Goal: Task Accomplishment & Management: Complete application form

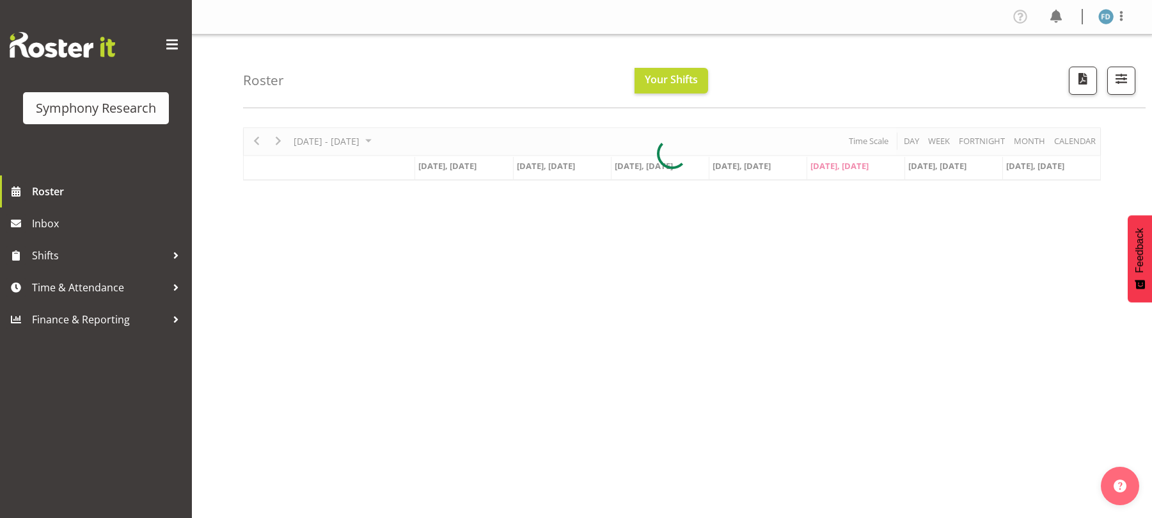
scroll to position [17, 0]
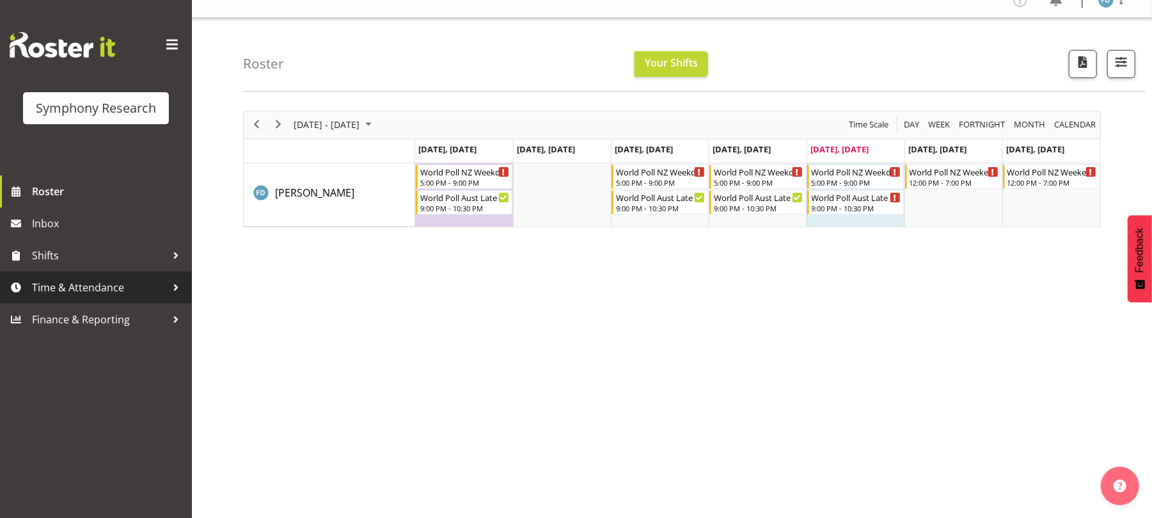
click at [110, 285] on span "Time & Attendance" at bounding box center [99, 287] width 134 height 19
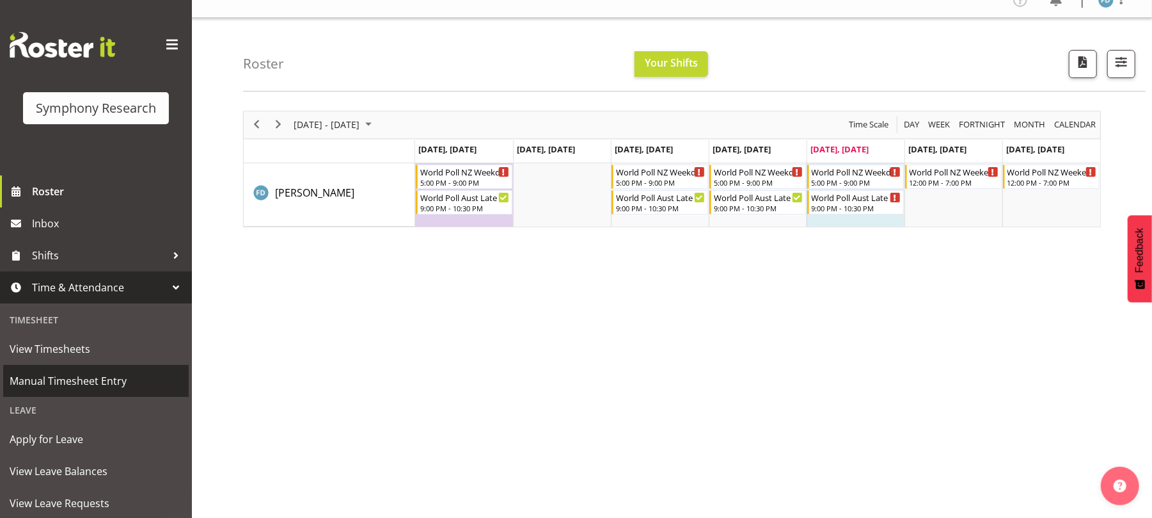
click at [106, 385] on span "Manual Timesheet Entry" at bounding box center [96, 380] width 173 height 19
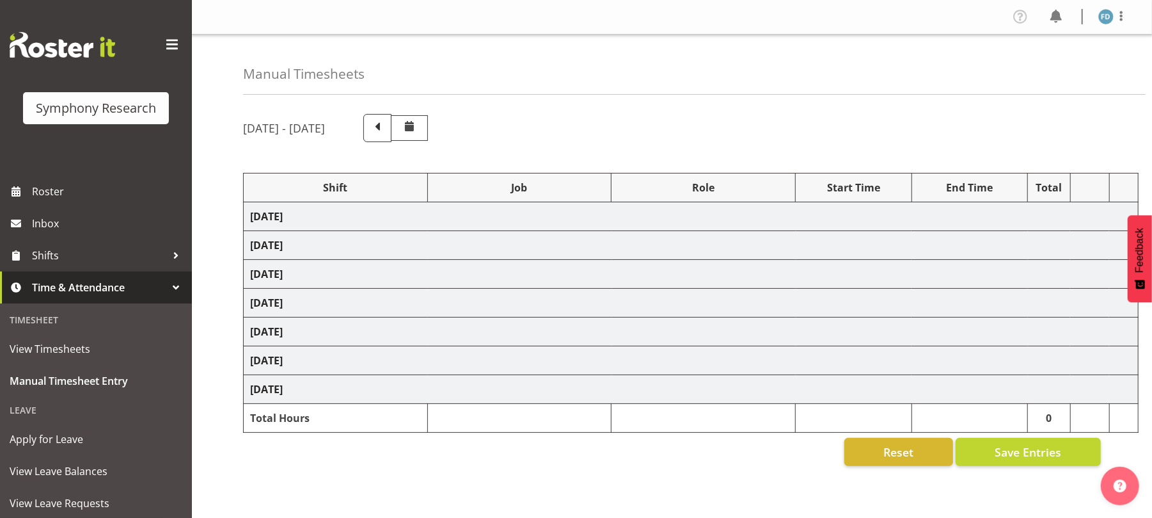
select select "56692"
select select "10499"
select select "47"
select select "56692"
select select "10499"
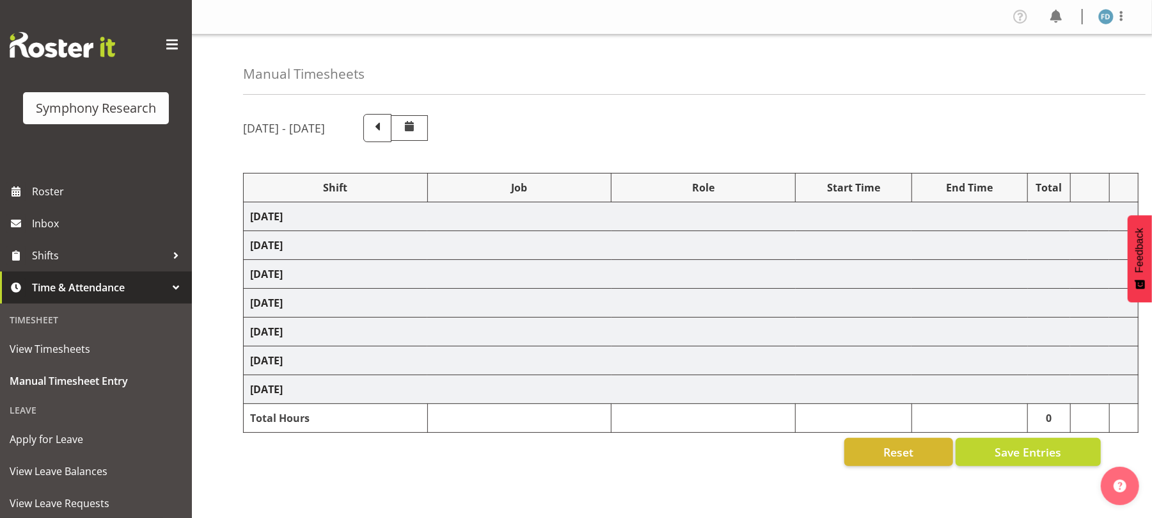
select select "47"
select select "81298"
select select "10587"
select select "47"
select select "41604"
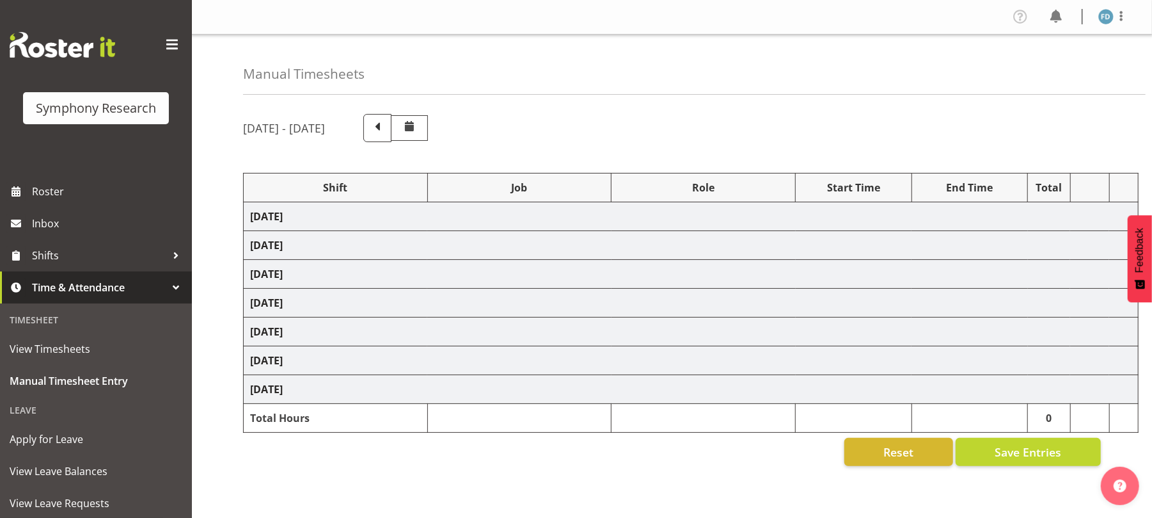
select select "10527"
select select "47"
select select "56692"
select select "10499"
select select "47"
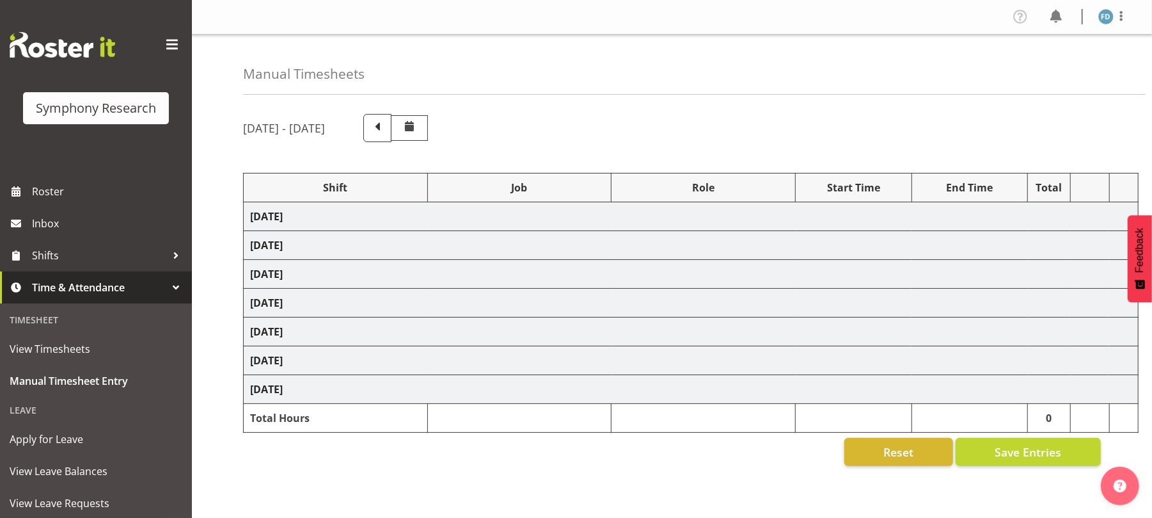
select select "2940"
select select "10242"
select select "47"
select select "56692"
select select "10499"
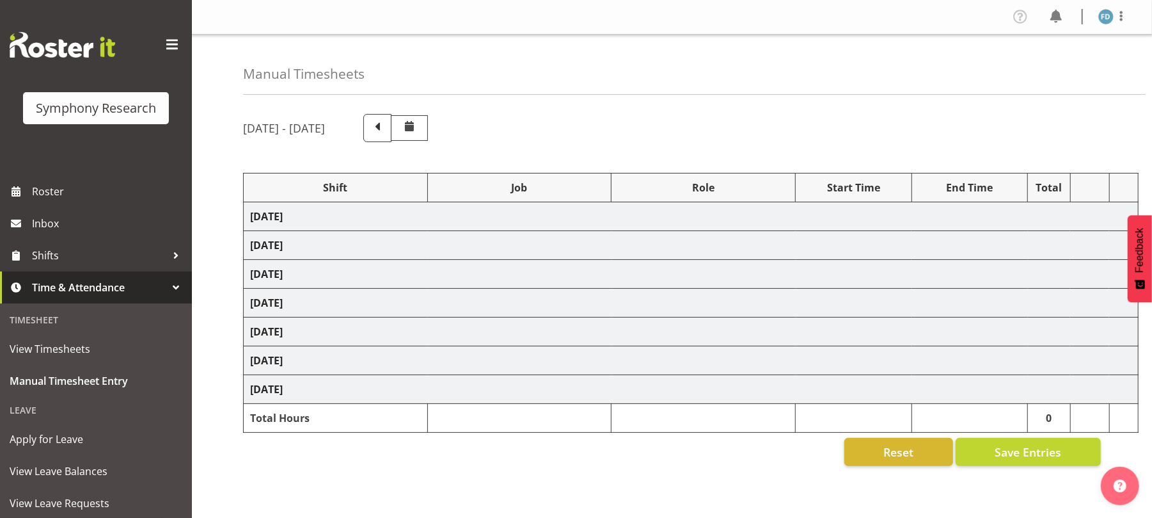
select select "47"
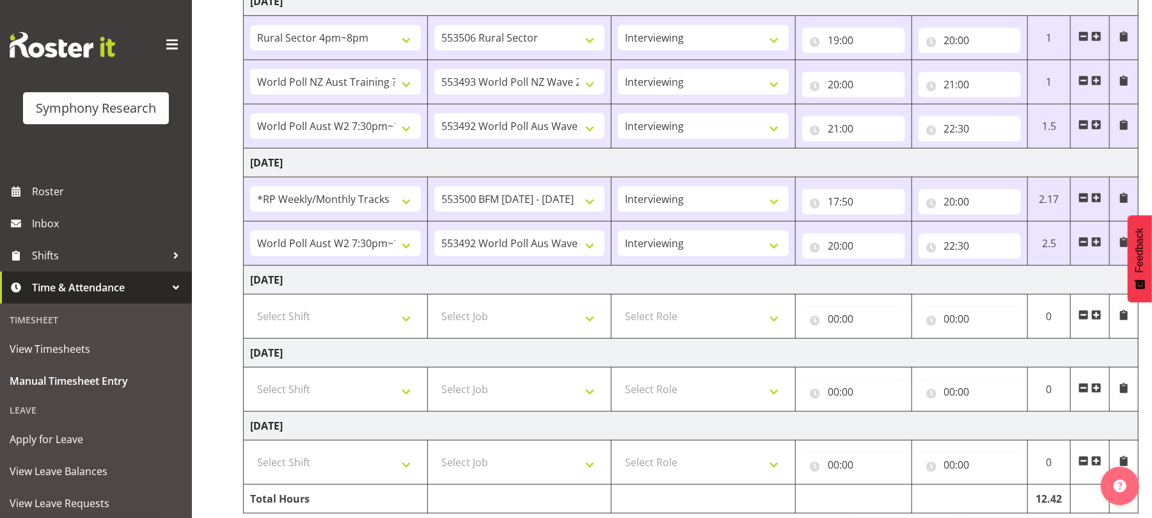
scroll to position [409, 0]
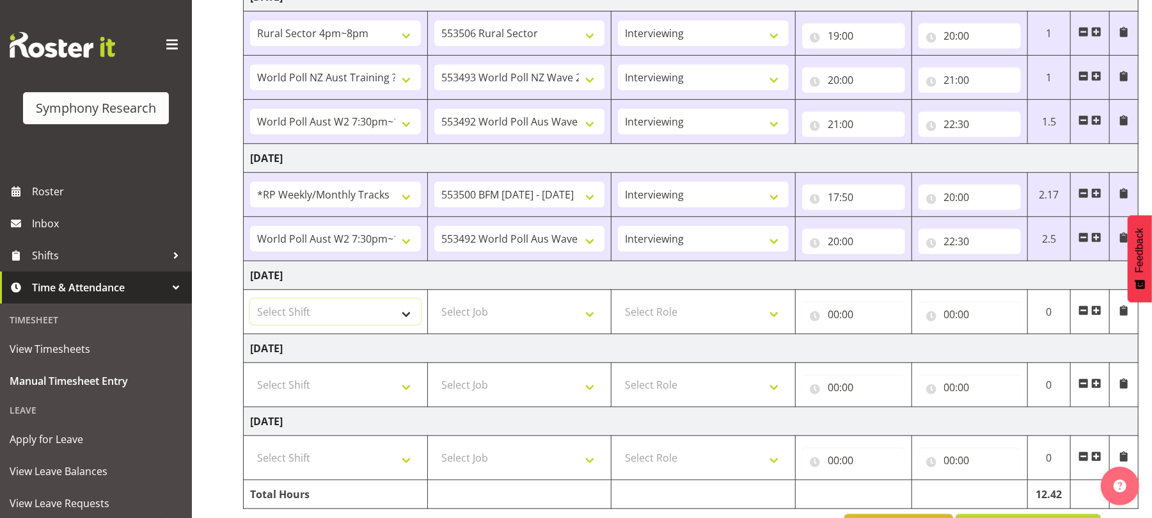
click at [397, 321] on select "Select Shift !!Weekend Residential (Roster IT Shift Label) *Business 9/10am ~ 4…" at bounding box center [335, 312] width 171 height 26
select select "81298"
click at [250, 303] on select "Select Shift !!Weekend Residential (Roster IT Shift Label) *Business 9/10am ~ 4…" at bounding box center [335, 312] width 171 height 26
click at [590, 324] on select "Select Job 550060 IF Admin 553492 World Poll Aus Wave 2 Main 2025 553493 World …" at bounding box center [519, 312] width 171 height 26
select select "10587"
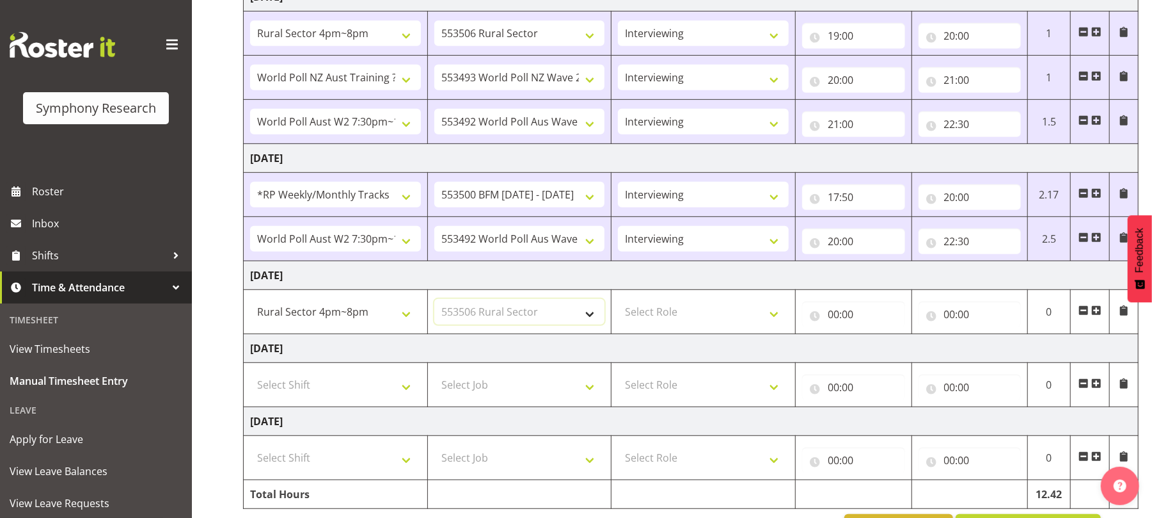
click at [434, 303] on select "Select Job 550060 IF Admin 553492 World Poll Aus Wave 2 Main 2025 553493 World …" at bounding box center [519, 312] width 171 height 26
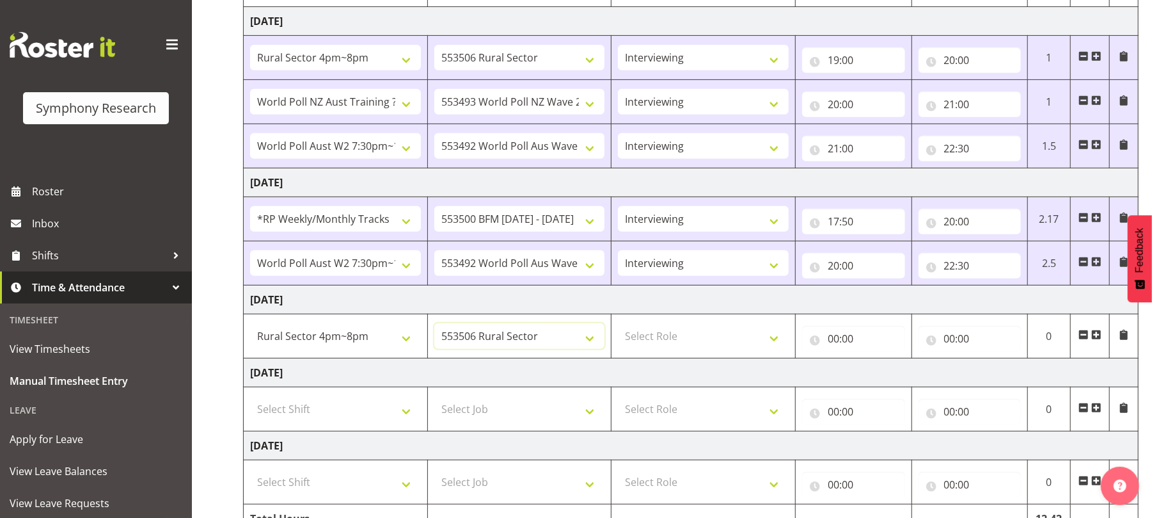
scroll to position [384, 0]
click at [774, 343] on select "Select Role Briefing Interviewing" at bounding box center [703, 337] width 171 height 26
click at [618, 328] on select "Select Role Briefing Interviewing" at bounding box center [703, 337] width 171 height 26
click at [779, 346] on select "Briefing Interviewing" at bounding box center [703, 337] width 171 height 26
select select "47"
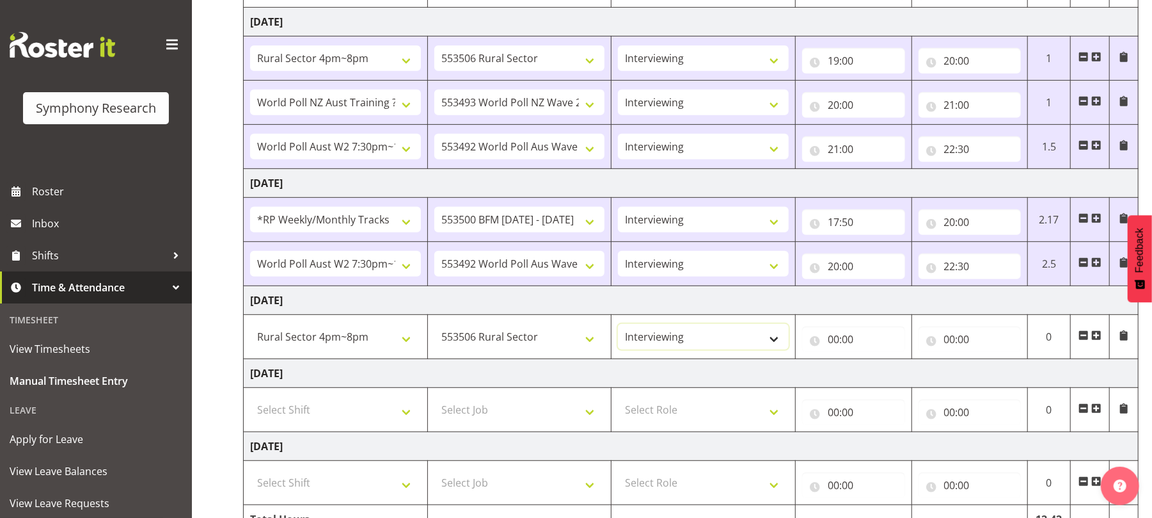
click at [618, 328] on select "Briefing Interviewing" at bounding box center [703, 337] width 171 height 26
click at [832, 343] on input "00:00" at bounding box center [853, 339] width 103 height 26
click at [891, 374] on select "00 01 02 03 04 05 06 07 08 09 10 11 12 13 14 15 16 17 18 19 20 21 22 23" at bounding box center [889, 373] width 29 height 26
select select "17"
click at [875, 363] on select "00 01 02 03 04 05 06 07 08 09 10 11 12 13 14 15 16 17 18 19 20 21 22 23" at bounding box center [889, 373] width 29 height 26
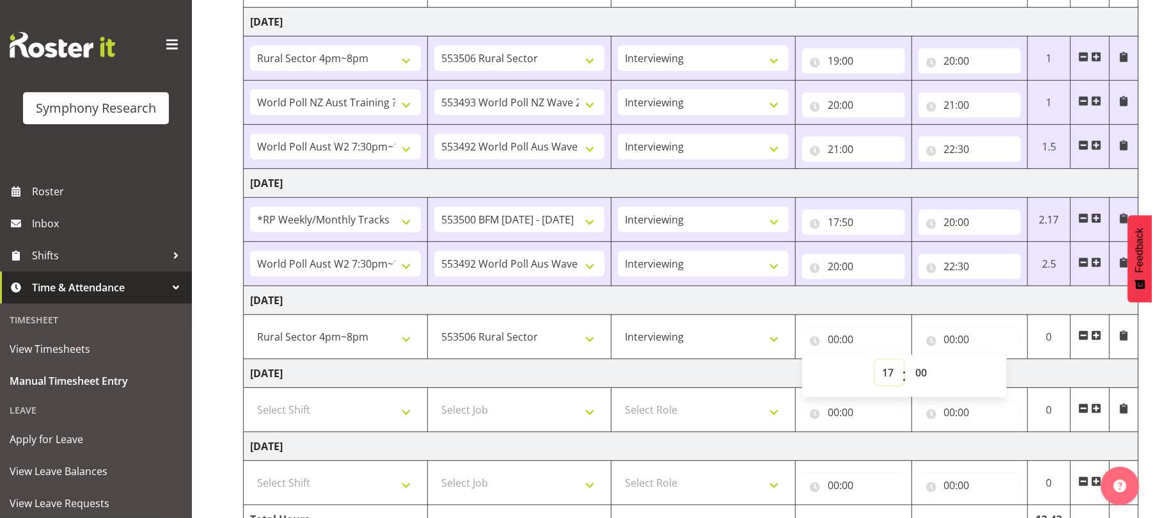
type input "17:00"
click at [915, 374] on select "00 01 02 03 04 05 06 07 08 09 10 11 12 13 14 15 16 17 18 19 20 21 22 23 24 25 2…" at bounding box center [922, 373] width 29 height 26
select select "45"
click at [908, 363] on select "00 01 02 03 04 05 06 07 08 09 10 11 12 13 14 15 16 17 18 19 20 21 22 23 24 25 2…" at bounding box center [922, 373] width 29 height 26
type input "17:45"
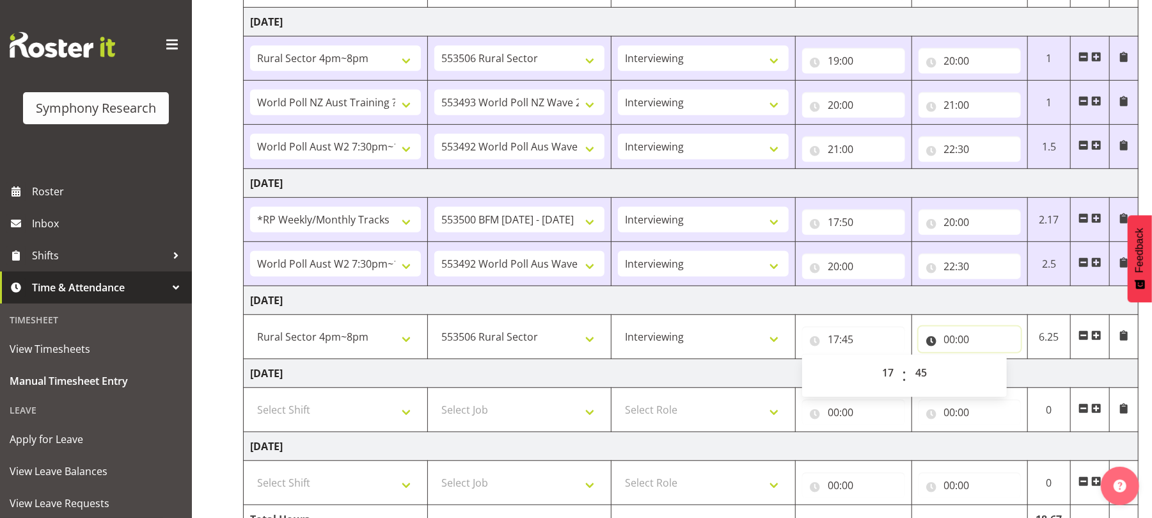
click at [947, 343] on input "00:00" at bounding box center [970, 339] width 103 height 26
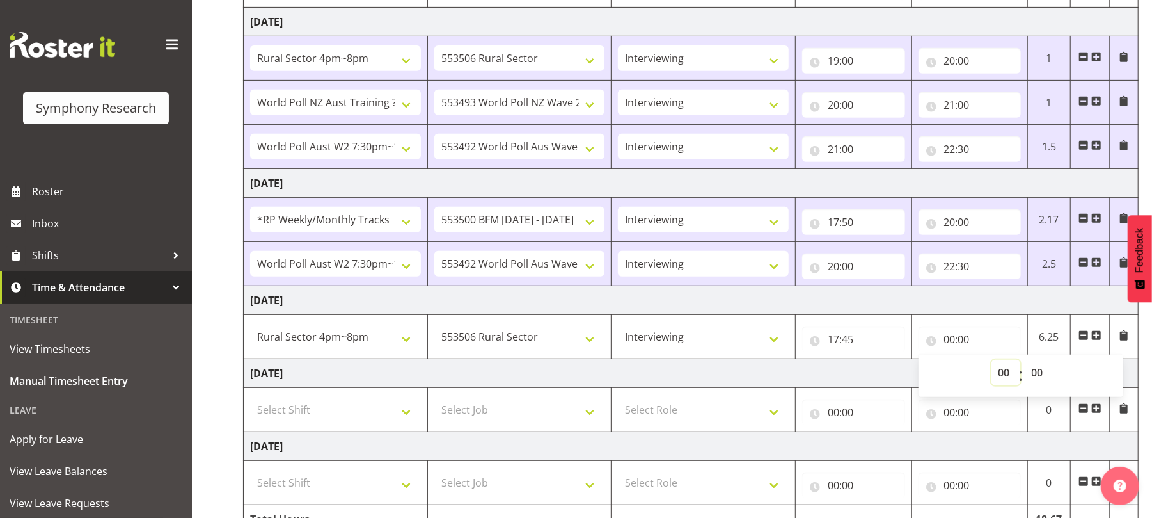
click at [1001, 377] on select "00 01 02 03 04 05 06 07 08 09 10 11 12 13 14 15 16 17 18 19 20 21 22 23" at bounding box center [1006, 373] width 29 height 26
select select "20"
click at [992, 363] on select "00 01 02 03 04 05 06 07 08 09 10 11 12 13 14 15 16 17 18 19 20 21 22 23" at bounding box center [1006, 373] width 29 height 26
type input "20:00"
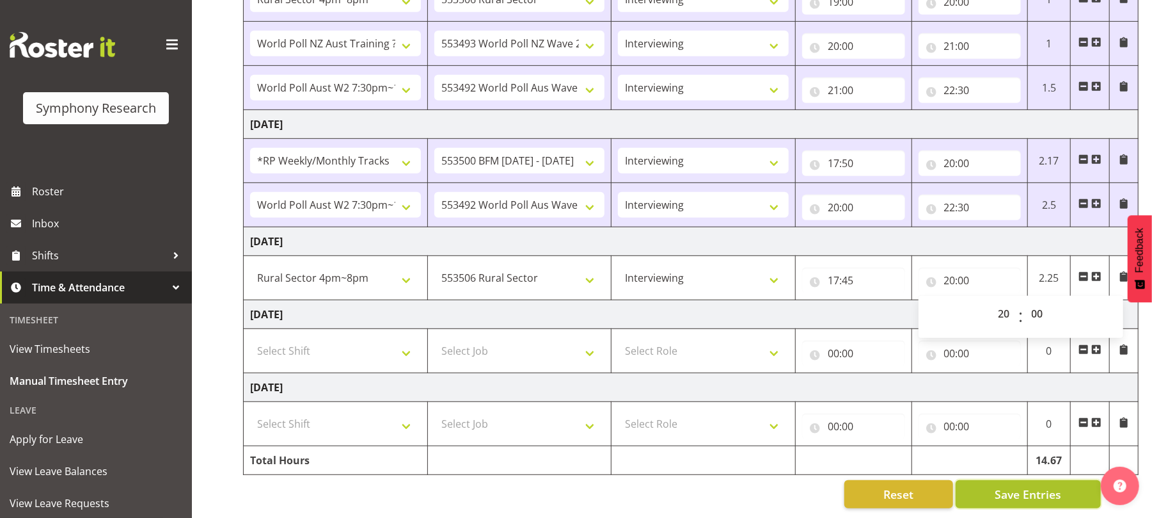
click at [1026, 486] on span "Save Entries" at bounding box center [1028, 494] width 67 height 17
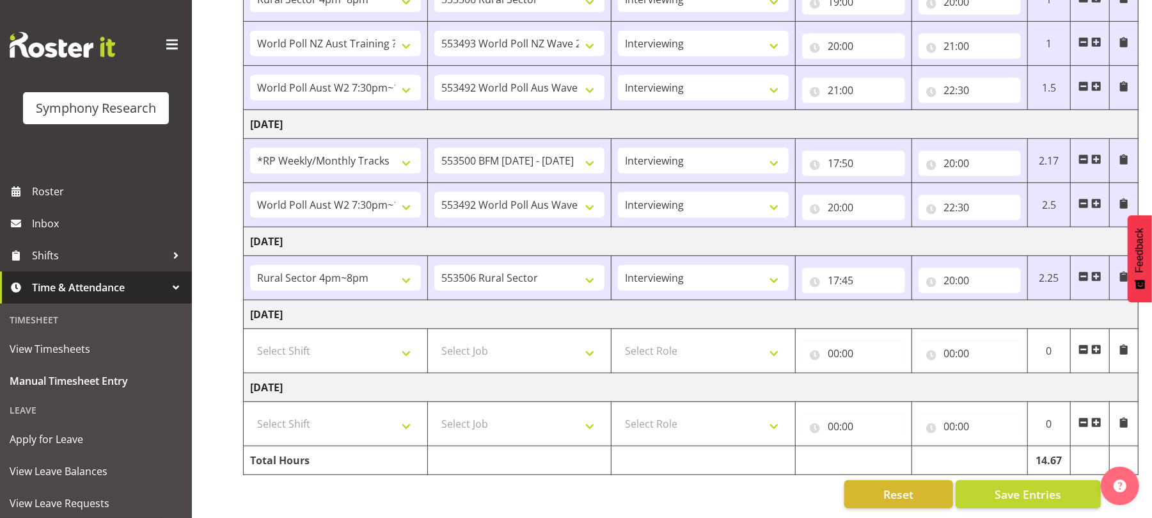
click at [1098, 271] on span at bounding box center [1096, 276] width 10 height 10
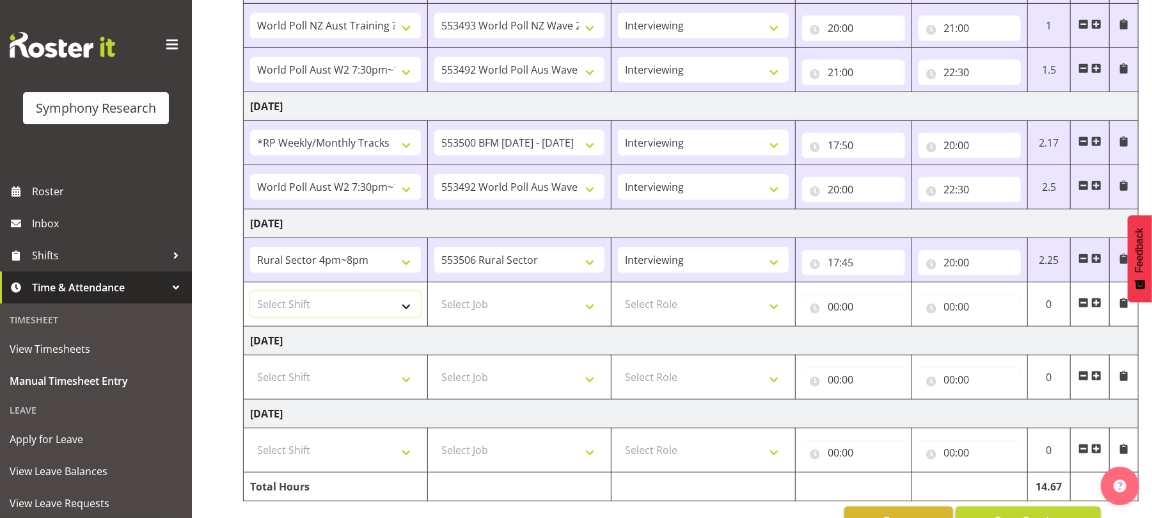
click at [404, 315] on select "Select Shift !!Weekend Residential (Roster IT Shift Label) *Business 9/10am ~ 4…" at bounding box center [335, 304] width 171 height 26
select select "48116"
click at [250, 295] on select "Select Shift !!Weekend Residential (Roster IT Shift Label) *Business 9/10am ~ 4…" at bounding box center [335, 304] width 171 height 26
click at [592, 315] on select "Select Job 550060 IF Admin 553492 World Poll Aus Wave 2 Main 2025 553493 World …" at bounding box center [519, 304] width 171 height 26
select select "10527"
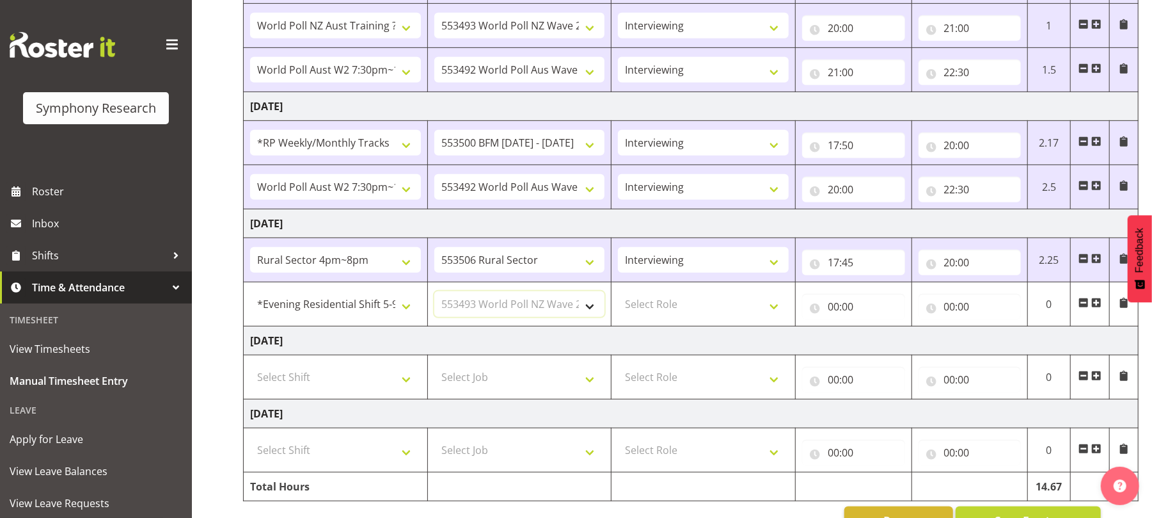
click at [434, 295] on select "Select Job 550060 IF Admin 553492 World Poll Aus Wave 2 Main 2025 553493 World …" at bounding box center [519, 304] width 171 height 26
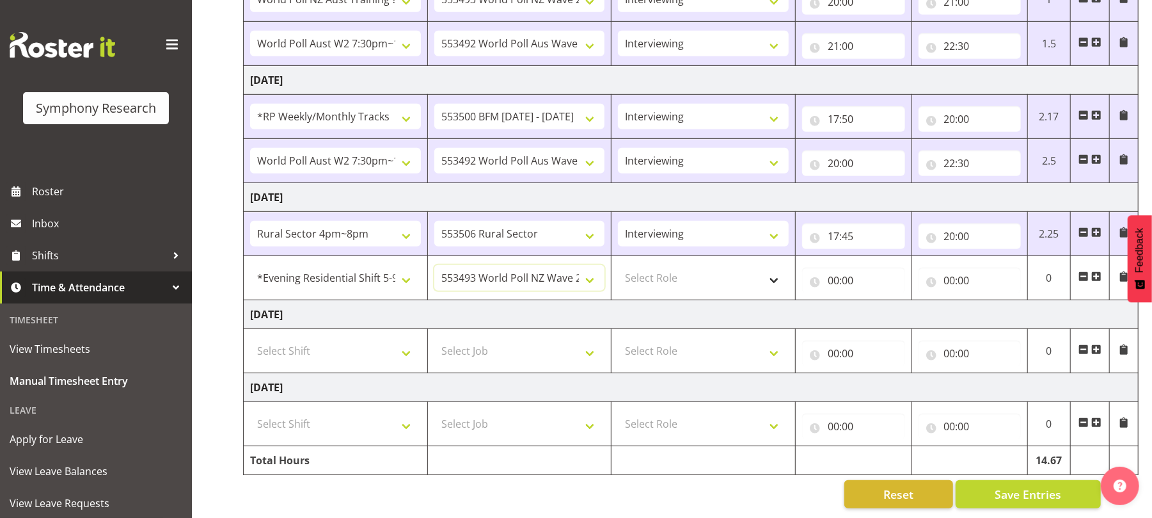
scroll to position [505, 0]
click at [775, 267] on select "Select Role Briefing Interviewing" at bounding box center [703, 278] width 171 height 26
select select "47"
click at [618, 265] on select "Select Role Briefing Interviewing" at bounding box center [703, 278] width 171 height 26
click at [828, 269] on input "00:00" at bounding box center [853, 280] width 103 height 26
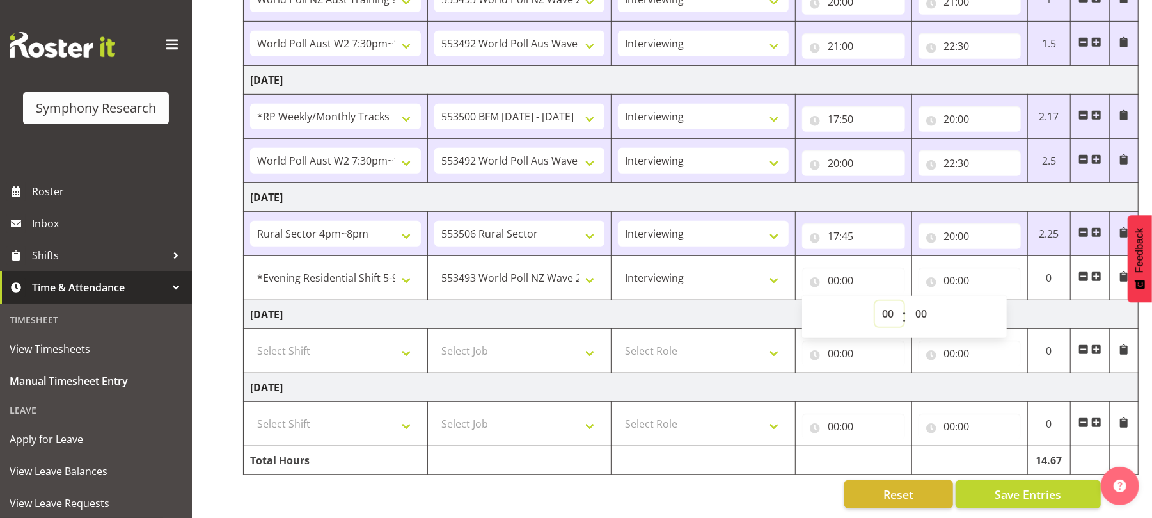
click at [882, 301] on select "00 01 02 03 04 05 06 07 08 09 10 11 12 13 14 15 16 17 18 19 20 21 22 23" at bounding box center [889, 314] width 29 height 26
select select "20"
click at [875, 301] on select "00 01 02 03 04 05 06 07 08 09 10 11 12 13 14 15 16 17 18 19 20 21 22 23" at bounding box center [889, 314] width 29 height 26
type input "20:00"
click at [947, 267] on input "00:00" at bounding box center [970, 280] width 103 height 26
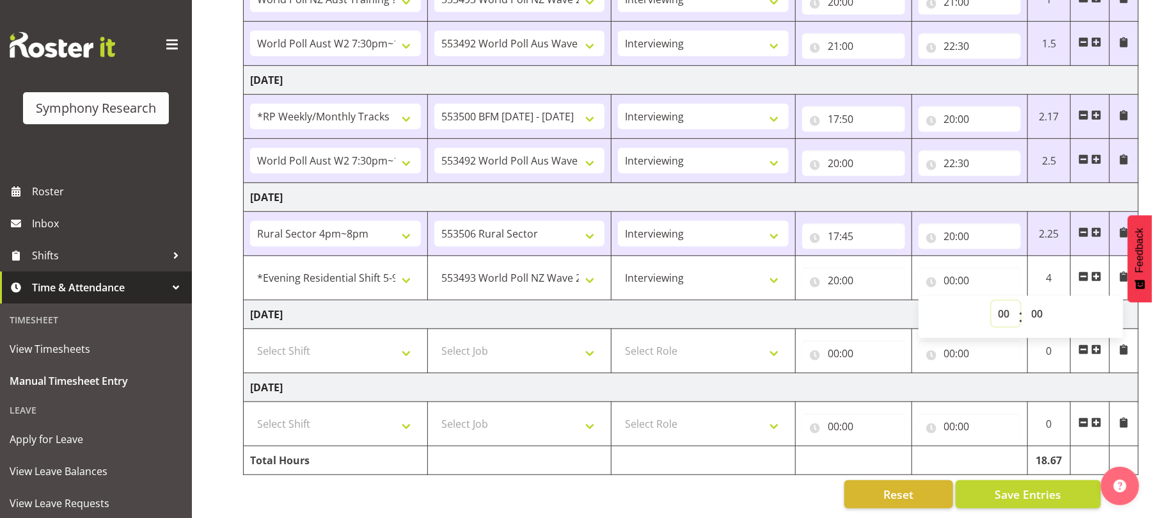
click at [1001, 301] on select "00 01 02 03 04 05 06 07 08 09 10 11 12 13 14 15 16 17 18 19 20 21 22 23" at bounding box center [1006, 314] width 29 height 26
select select "21"
click at [992, 301] on select "00 01 02 03 04 05 06 07 08 09 10 11 12 13 14 15 16 17 18 19 20 21 22 23" at bounding box center [1006, 314] width 29 height 26
type input "21:00"
click at [1020, 486] on span "Save Entries" at bounding box center [1028, 494] width 67 height 17
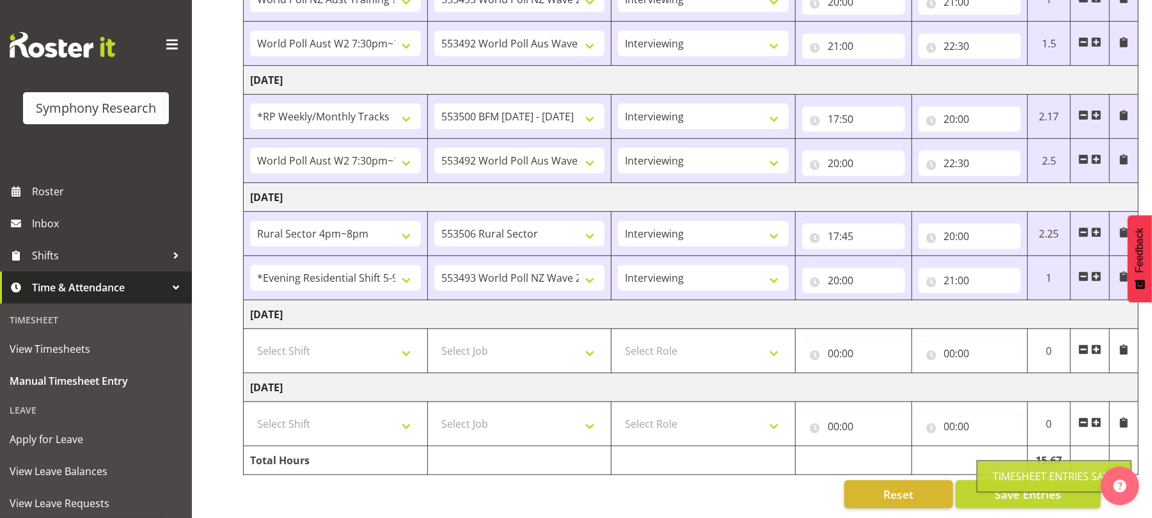
click at [1093, 271] on span at bounding box center [1096, 276] width 10 height 10
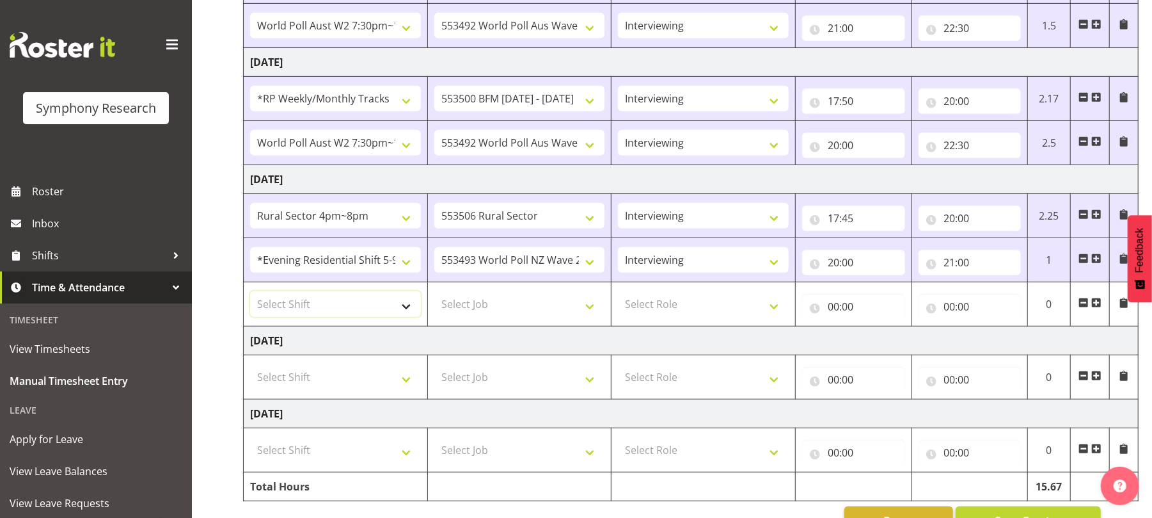
click at [404, 317] on select "Select Shift !!Weekend Residential (Roster IT Shift Label) *Business 9/10am ~ 4…" at bounding box center [335, 304] width 171 height 26
click at [548, 323] on td "Select Job 550060 IF Admin 553492 World Poll Aus Wave 2 Main 2025 553493 World …" at bounding box center [519, 304] width 184 height 44
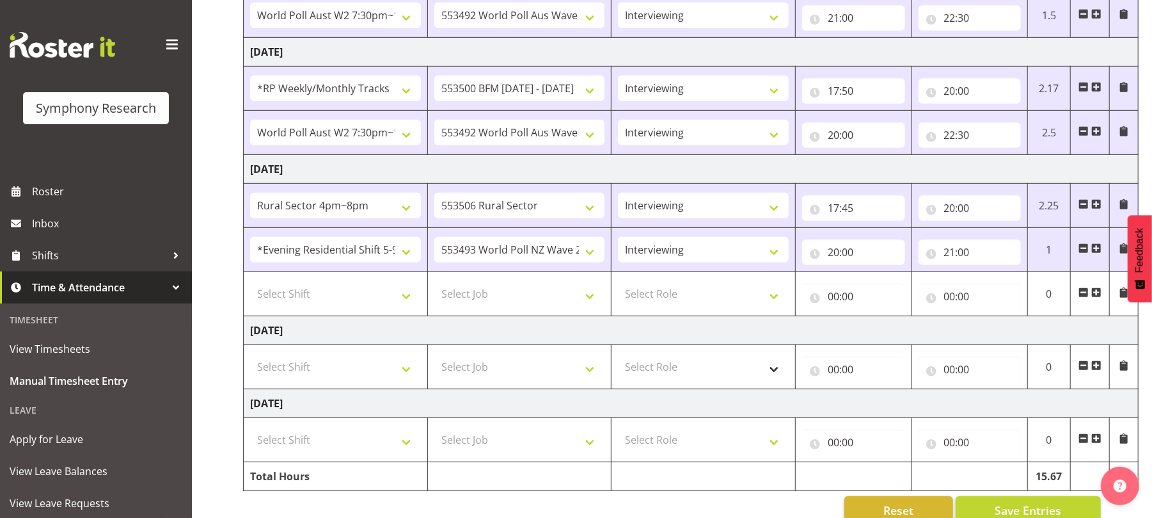
scroll to position [521, 0]
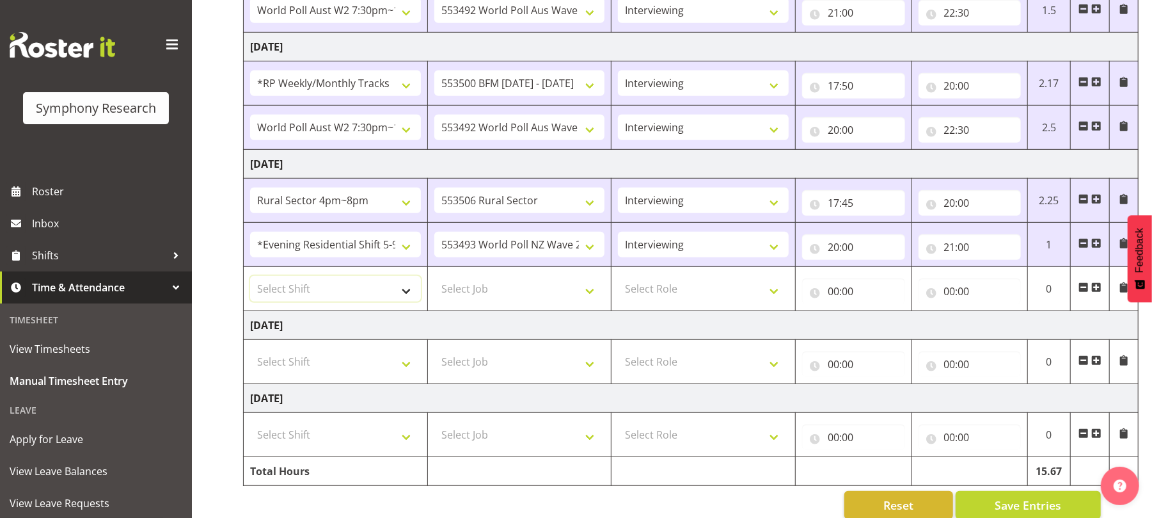
click at [408, 297] on select "Select Shift !!Weekend Residential (Roster IT Shift Label) *Business 9/10am ~ 4…" at bounding box center [335, 289] width 171 height 26
select select "57511"
click at [250, 280] on select "Select Shift !!Weekend Residential (Roster IT Shift Label) *Business 9/10am ~ 4…" at bounding box center [335, 289] width 171 height 26
click at [589, 297] on select "Select Job 550060 IF Admin 553492 World Poll Aus Wave 2 Main 2025 553493 World …" at bounding box center [519, 289] width 171 height 26
select select "10499"
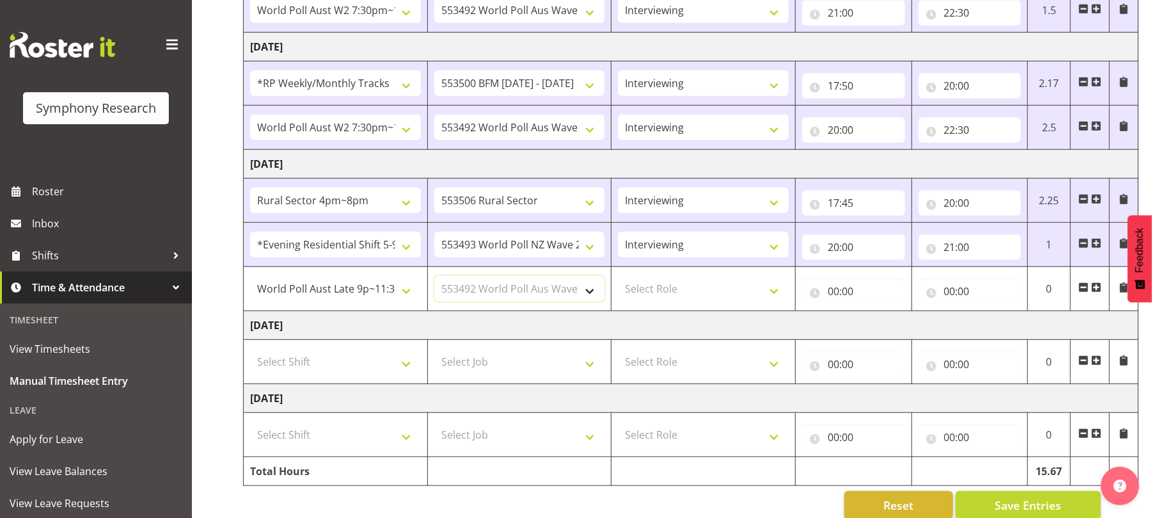
click at [434, 280] on select "Select Job 550060 IF Admin 553492 World Poll Aus Wave 2 Main 2025 553493 World …" at bounding box center [519, 289] width 171 height 26
click at [773, 292] on select "Select Role Briefing Interviewing" at bounding box center [703, 289] width 171 height 26
select select "47"
click at [618, 280] on select "Select Role Briefing Interviewing" at bounding box center [703, 289] width 171 height 26
click at [833, 300] on input "00:00" at bounding box center [853, 291] width 103 height 26
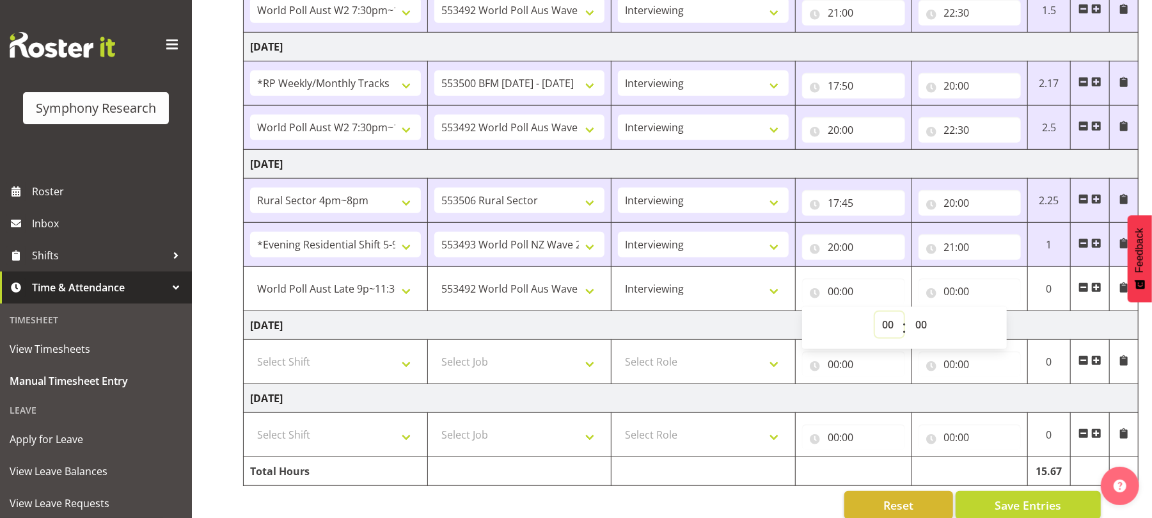
click at [888, 326] on select "00 01 02 03 04 05 06 07 08 09 10 11 12 13 14 15 16 17 18 19 20 21 22 23" at bounding box center [889, 325] width 29 height 26
select select "21"
click at [875, 315] on select "00 01 02 03 04 05 06 07 08 09 10 11 12 13 14 15 16 17 18 19 20 21 22 23" at bounding box center [889, 325] width 29 height 26
type input "21:00"
click at [922, 326] on select "00 01 02 03 04 05 06 07 08 09 10 11 12 13 14 15 16 17 18 19 20 21 22 23 24 25 2…" at bounding box center [922, 325] width 29 height 26
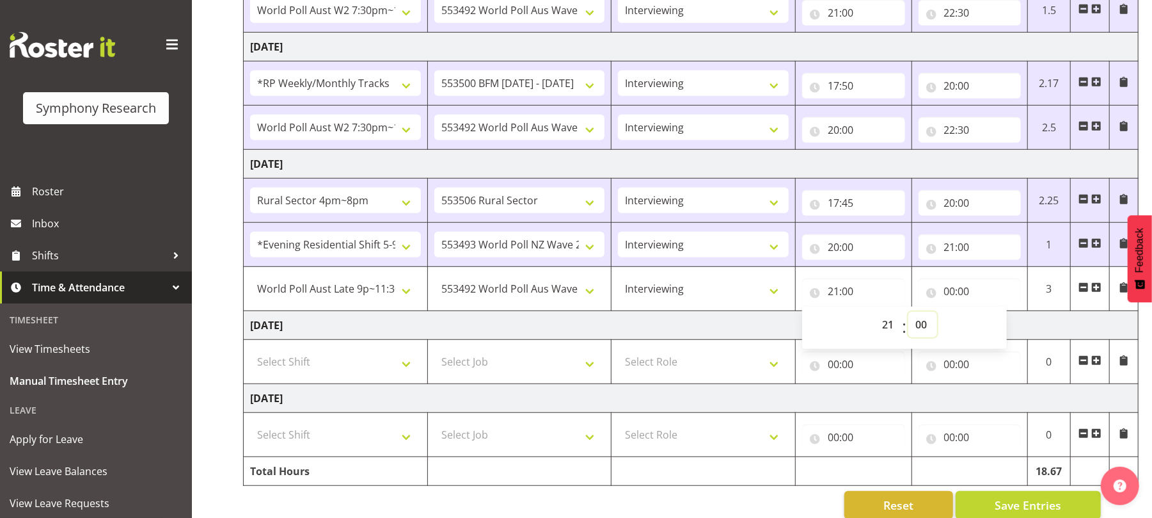
select select "31"
click at [908, 315] on select "00 01 02 03 04 05 06 07 08 09 10 11 12 13 14 15 16 17 18 19 20 21 22 23 24 25 2…" at bounding box center [922, 325] width 29 height 26
type input "21:31"
drag, startPoint x: 924, startPoint y: 284, endPoint x: 925, endPoint y: 322, distance: 38.4
click at [925, 311] on tr "!!Weekend Residential (Roster IT Shift Label) *Business 9/10am ~ 4:30pm *Busine…" at bounding box center [691, 289] width 895 height 44
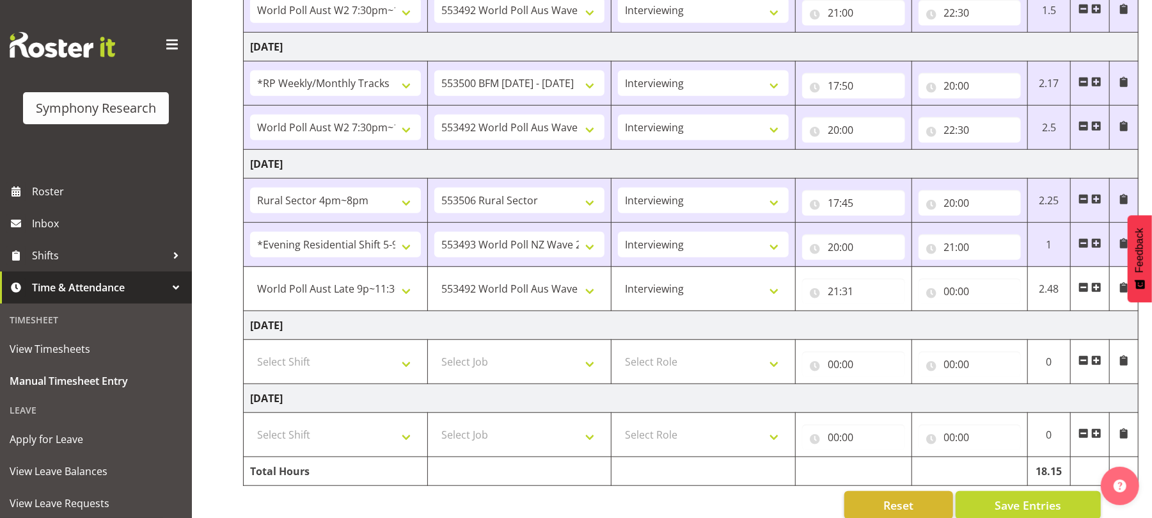
click at [925, 322] on td "[DATE]" at bounding box center [691, 325] width 895 height 29
click at [846, 297] on input "21:31" at bounding box center [853, 291] width 103 height 26
click at [919, 324] on select "00 01 02 03 04 05 06 07 08 09 10 11 12 13 14 15 16 17 18 19 20 21 22 23 24 25 2…" at bounding box center [922, 325] width 29 height 26
select select "30"
click at [908, 315] on select "00 01 02 03 04 05 06 07 08 09 10 11 12 13 14 15 16 17 18 19 20 21 22 23 24 25 2…" at bounding box center [922, 325] width 29 height 26
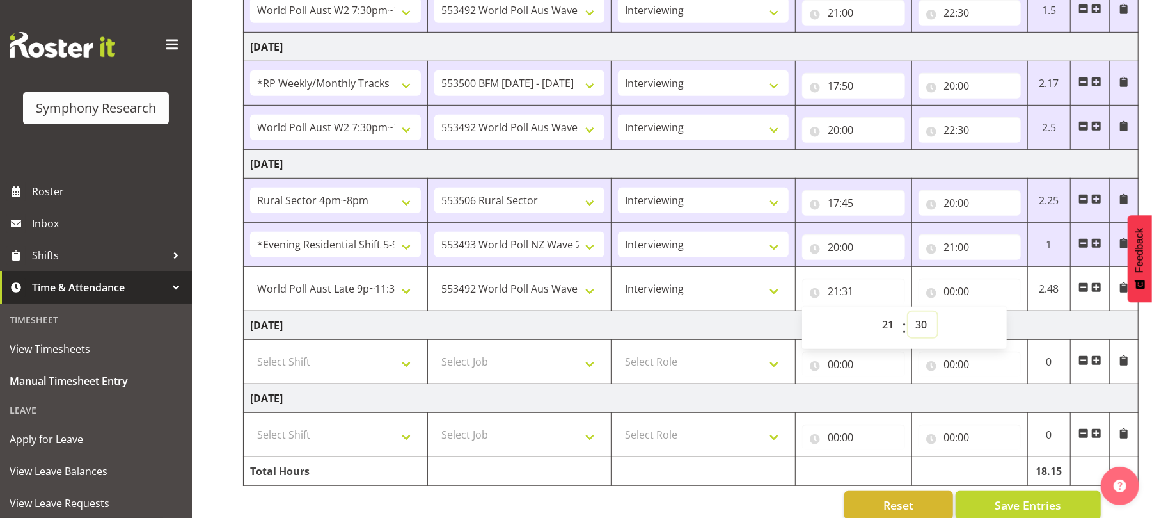
type input "21:30"
click at [946, 293] on input "00:00" at bounding box center [970, 291] width 103 height 26
click at [1003, 329] on select "00 01 02 03 04 05 06 07 08 09 10 11 12 13 14 15 16 17 18 19 20 21 22 23" at bounding box center [1006, 325] width 29 height 26
select select "22"
click at [992, 315] on select "00 01 02 03 04 05 06 07 08 09 10 11 12 13 14 15 16 17 18 19 20 21 22 23" at bounding box center [1006, 325] width 29 height 26
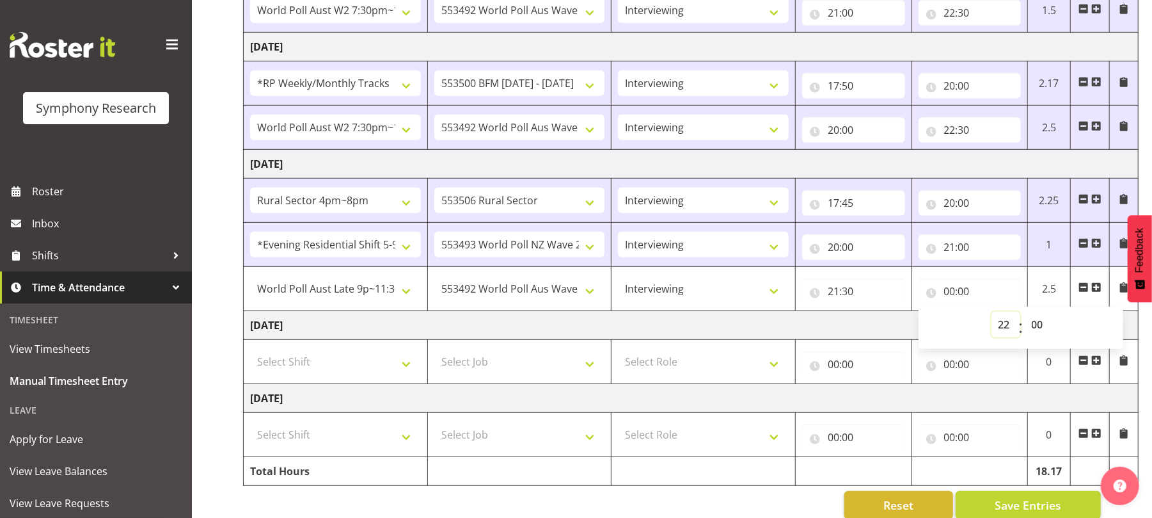
type input "22:00"
click at [1039, 328] on select "00 01 02 03 04 05 06 07 08 09 10 11 12 13 14 15 16 17 18 19 20 21 22 23 24 25 2…" at bounding box center [1039, 325] width 29 height 26
select select "30"
click at [1025, 315] on select "00 01 02 03 04 05 06 07 08 09 10 11 12 13 14 15 16 17 18 19 20 21 22 23 24 25 2…" at bounding box center [1039, 325] width 29 height 26
type input "22:30"
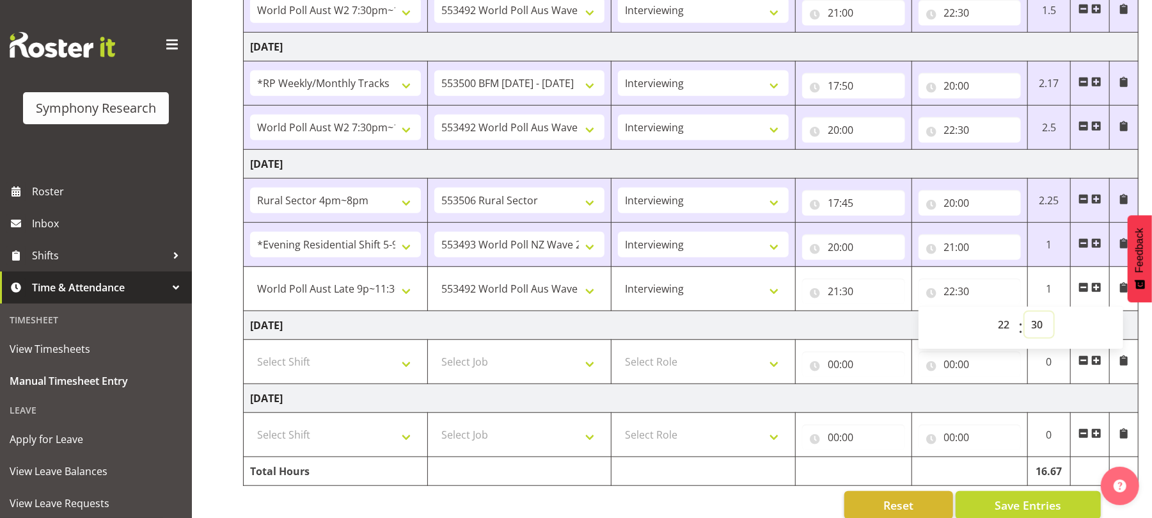
scroll to position [550, 0]
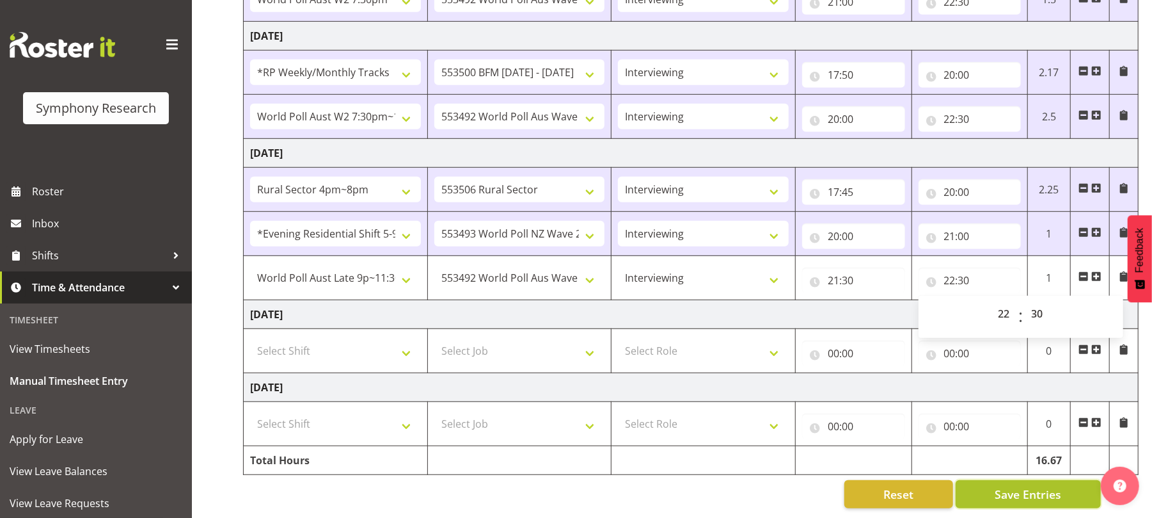
click at [1030, 486] on span "Save Entries" at bounding box center [1028, 494] width 67 height 17
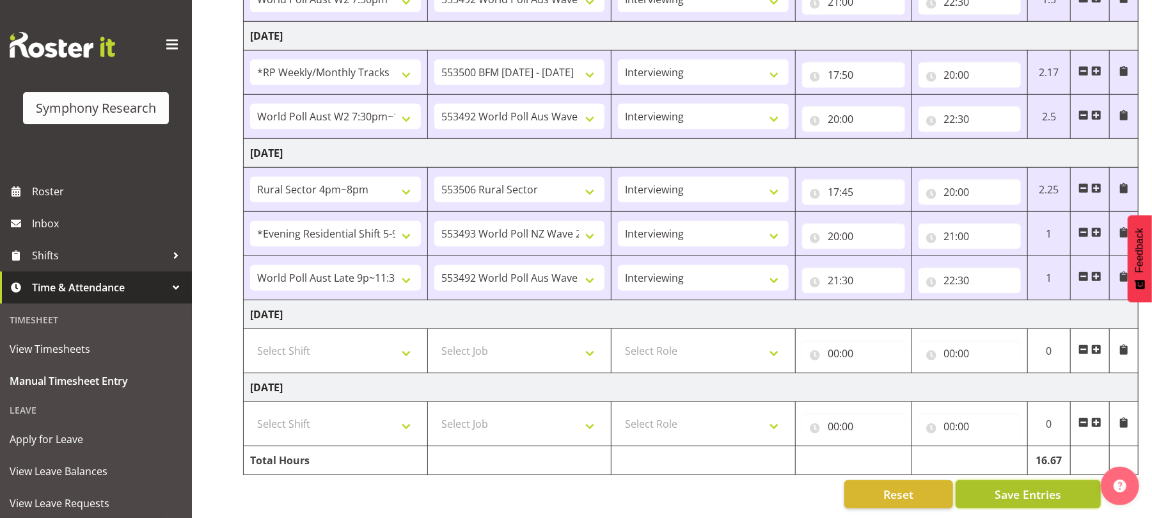
click at [1012, 490] on button "Save Entries" at bounding box center [1028, 494] width 145 height 28
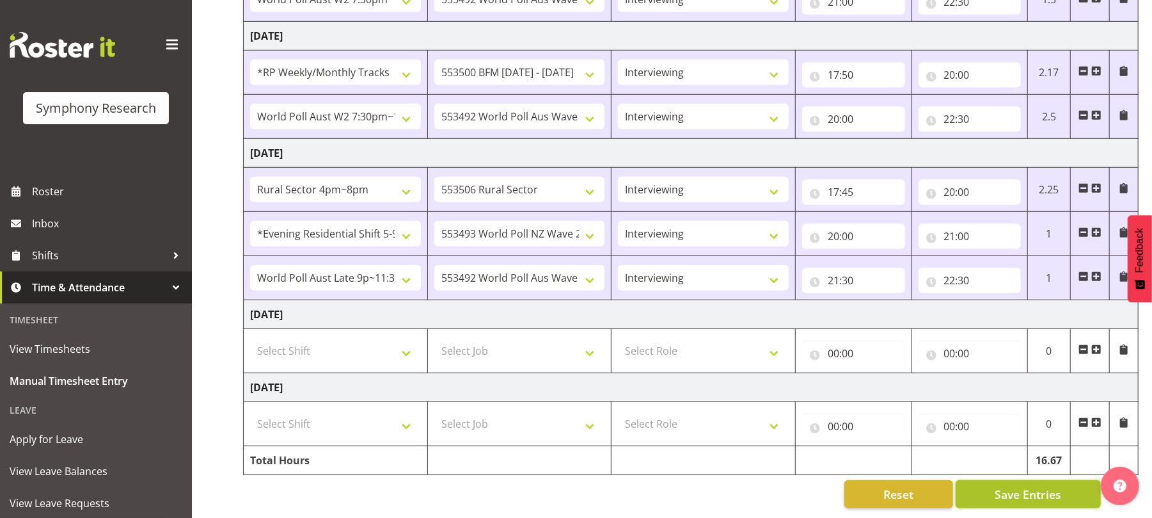
click at [1012, 490] on button "Save Entries" at bounding box center [1028, 494] width 145 height 28
click at [1014, 486] on span "Save Entries" at bounding box center [1028, 494] width 67 height 17
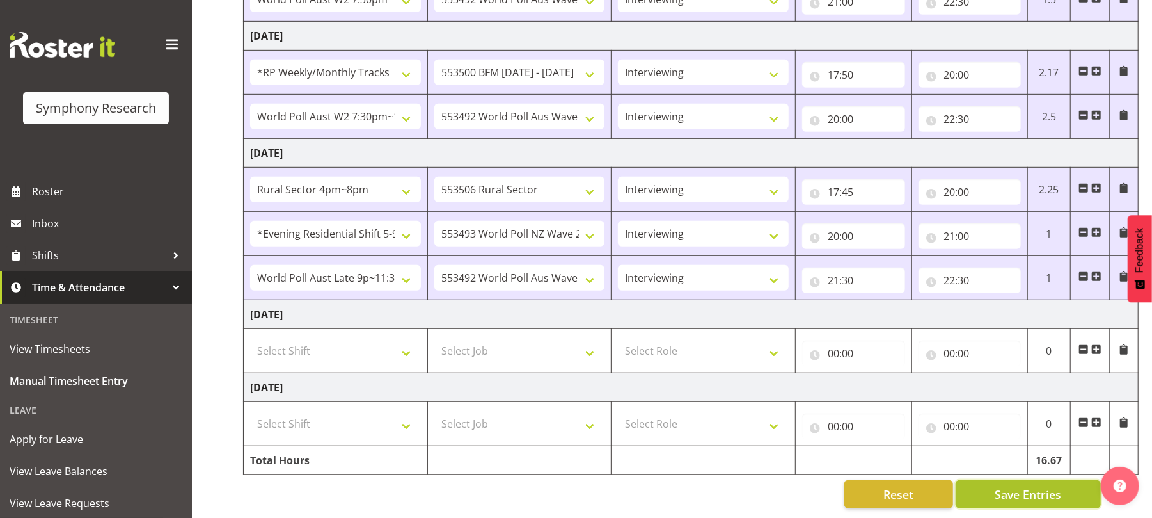
click at [1014, 486] on span "Save Entries" at bounding box center [1028, 494] width 67 height 17
click at [1017, 486] on span "Save Entries" at bounding box center [1028, 494] width 67 height 17
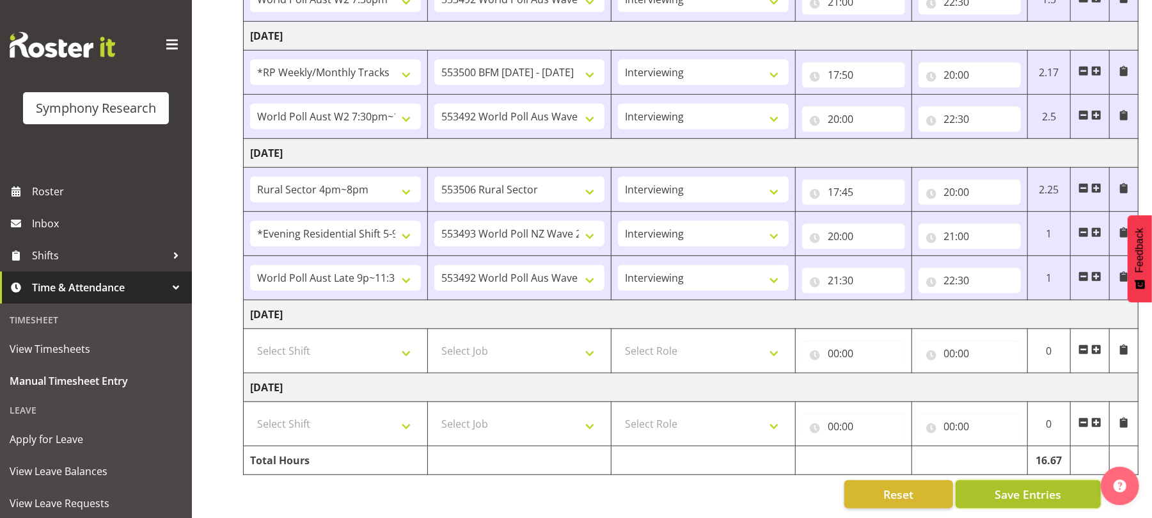
click at [1017, 486] on span "Save Entries" at bounding box center [1028, 494] width 67 height 17
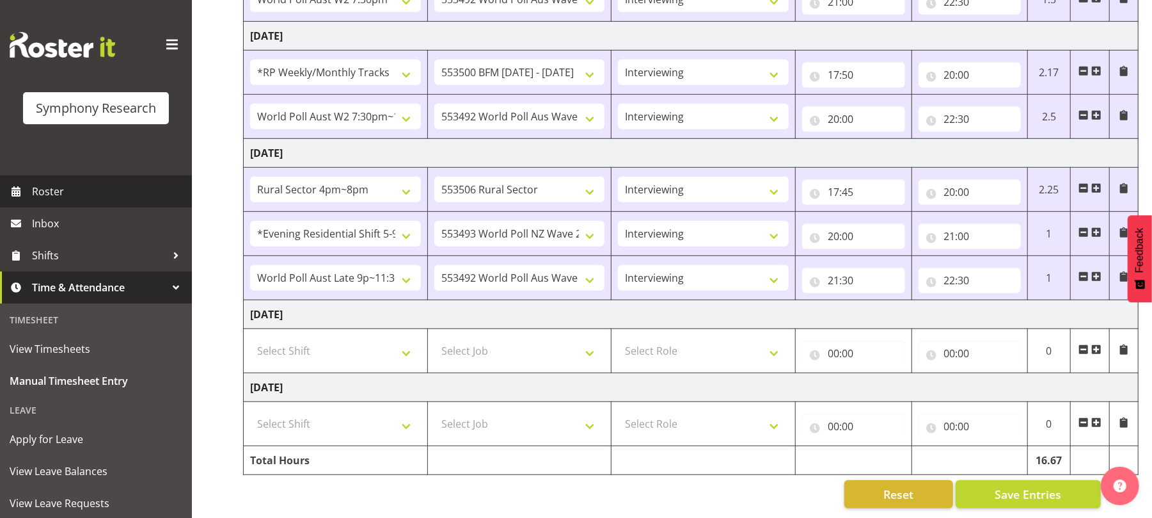
click at [65, 194] on span "Roster" at bounding box center [109, 191] width 154 height 19
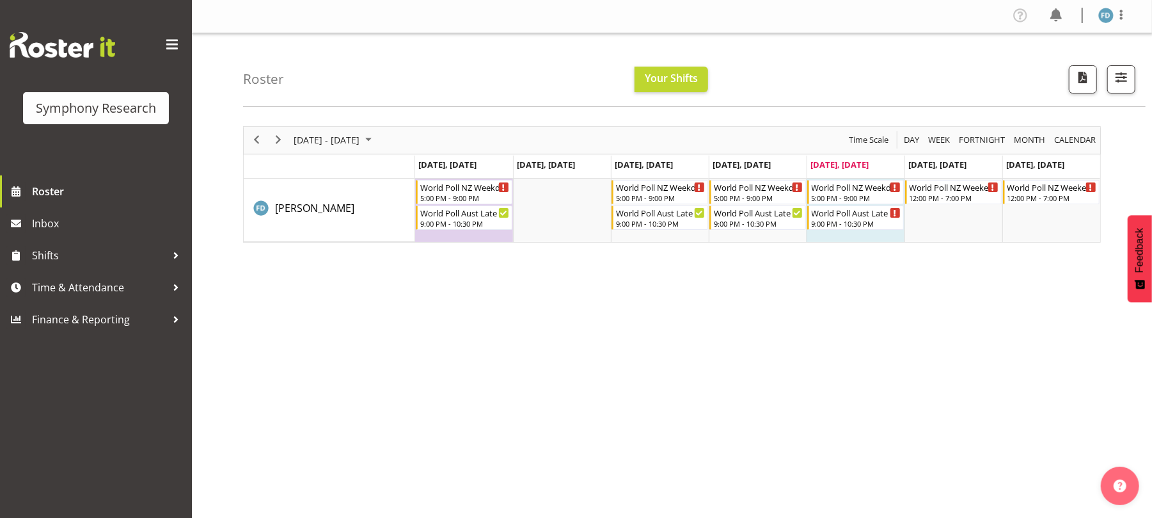
scroll to position [3, 0]
click at [279, 143] on span "Next" at bounding box center [278, 139] width 15 height 16
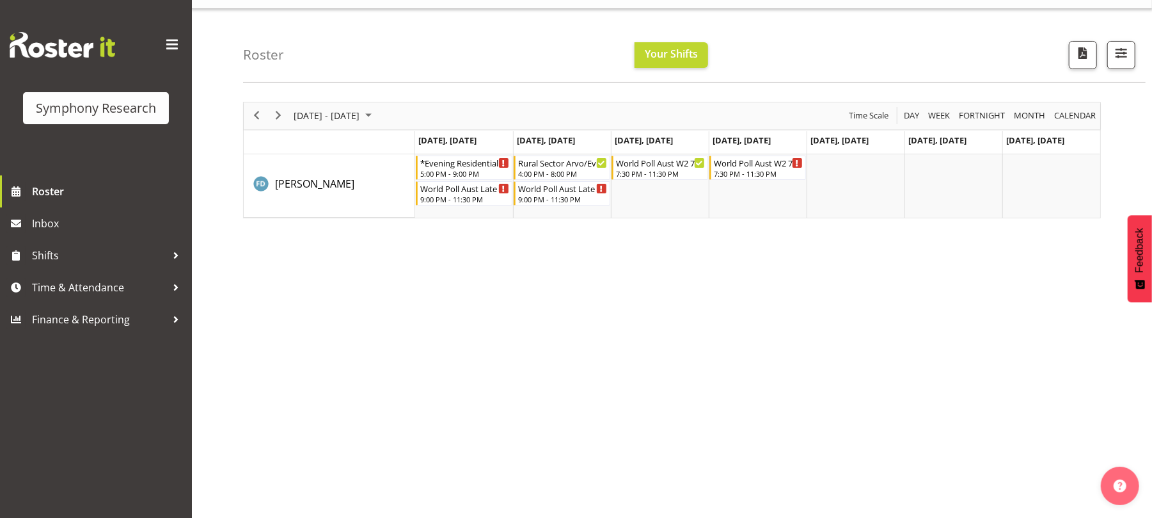
scroll to position [26, 0]
click at [110, 288] on span "Time & Attendance" at bounding box center [99, 287] width 134 height 19
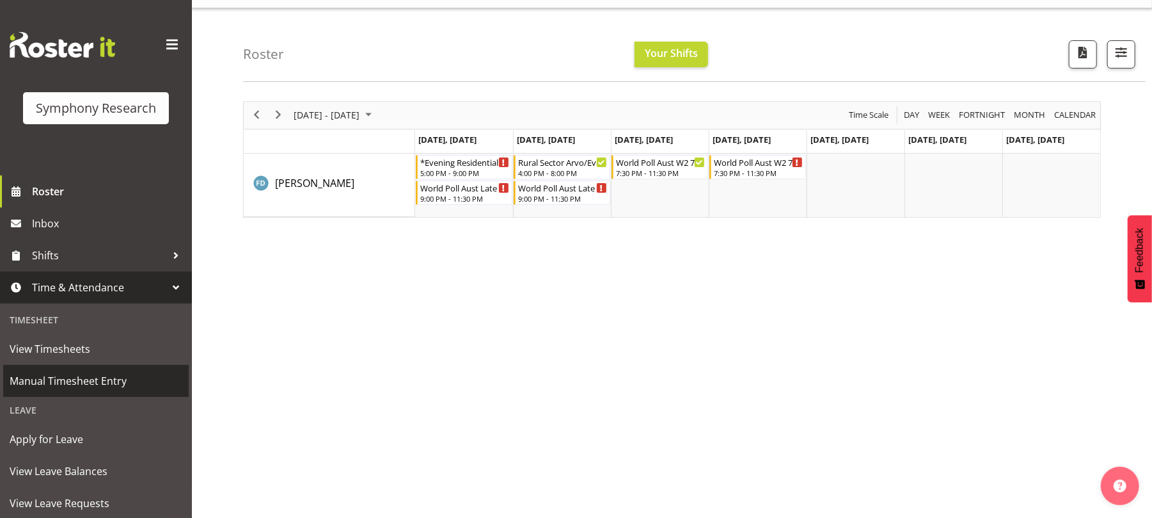
click at [109, 379] on span "Manual Timesheet Entry" at bounding box center [96, 380] width 173 height 19
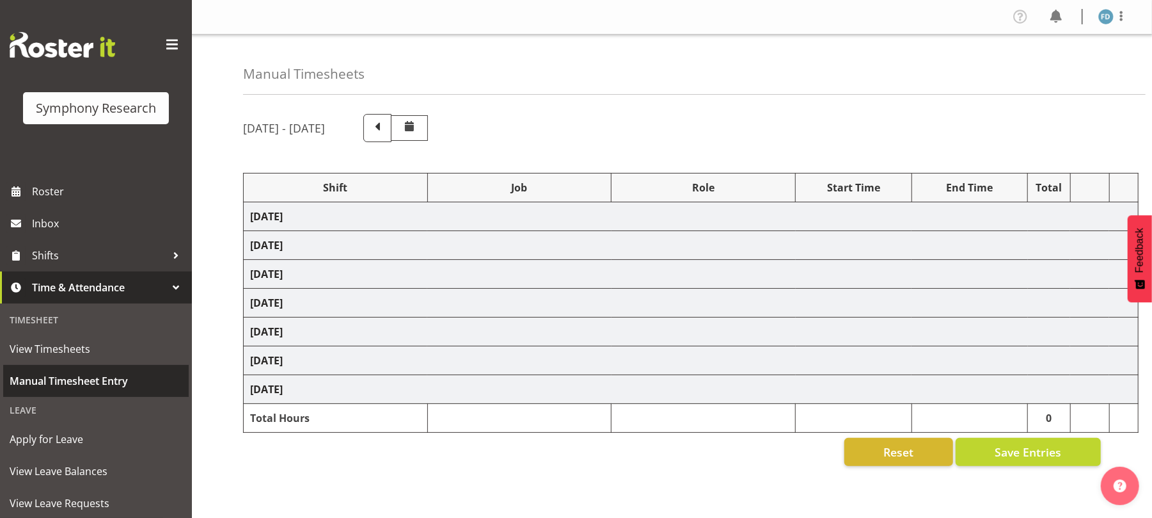
select select "56692"
select select "10499"
select select "47"
select select "56692"
select select "10499"
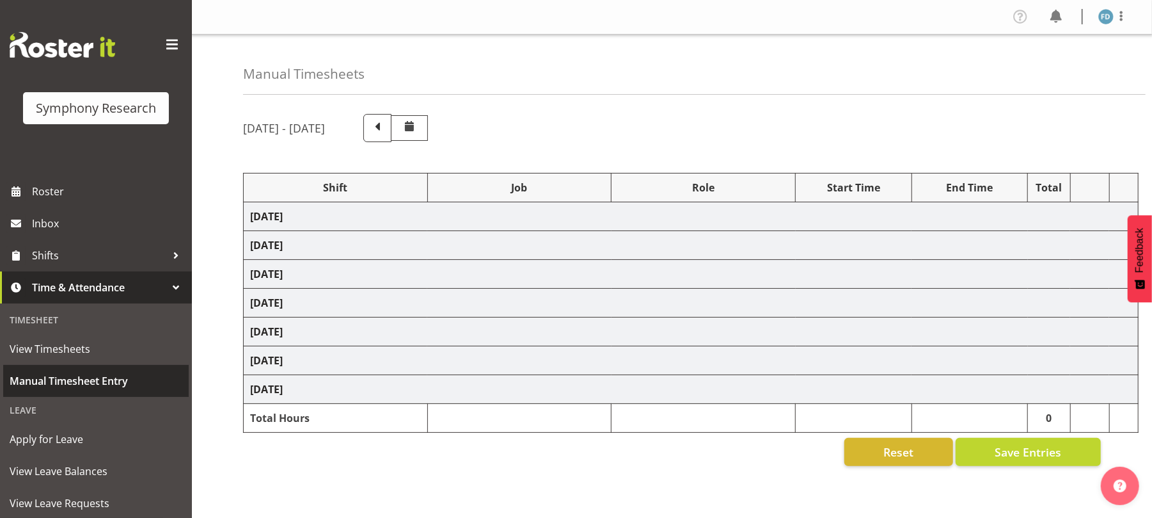
select select "47"
select select "81298"
select select "10587"
select select "47"
select select "41604"
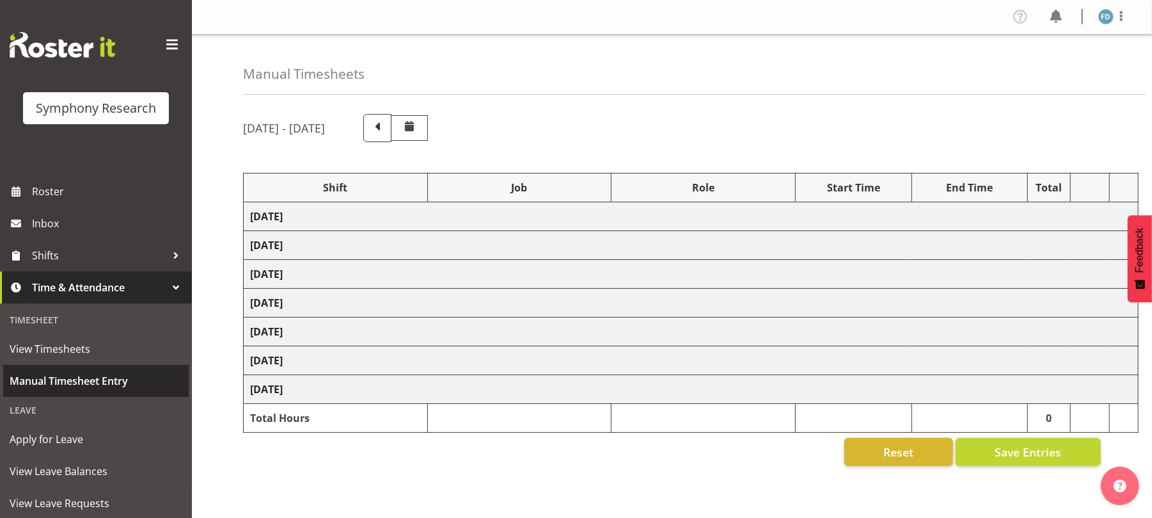
select select "10527"
select select "47"
select select "56692"
select select "10499"
select select "47"
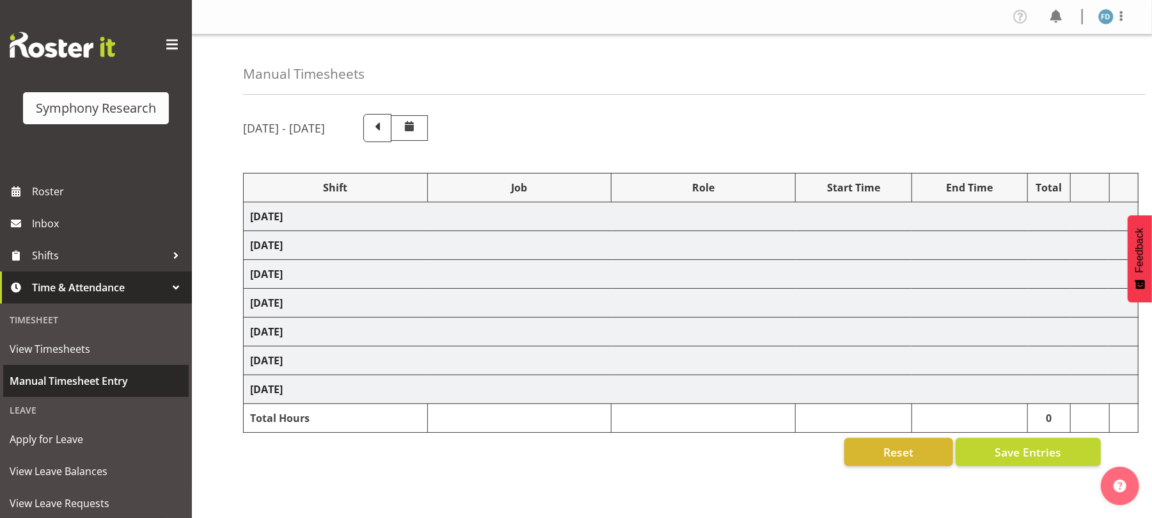
select select "2940"
select select "10242"
select select "47"
select select "56692"
select select "10499"
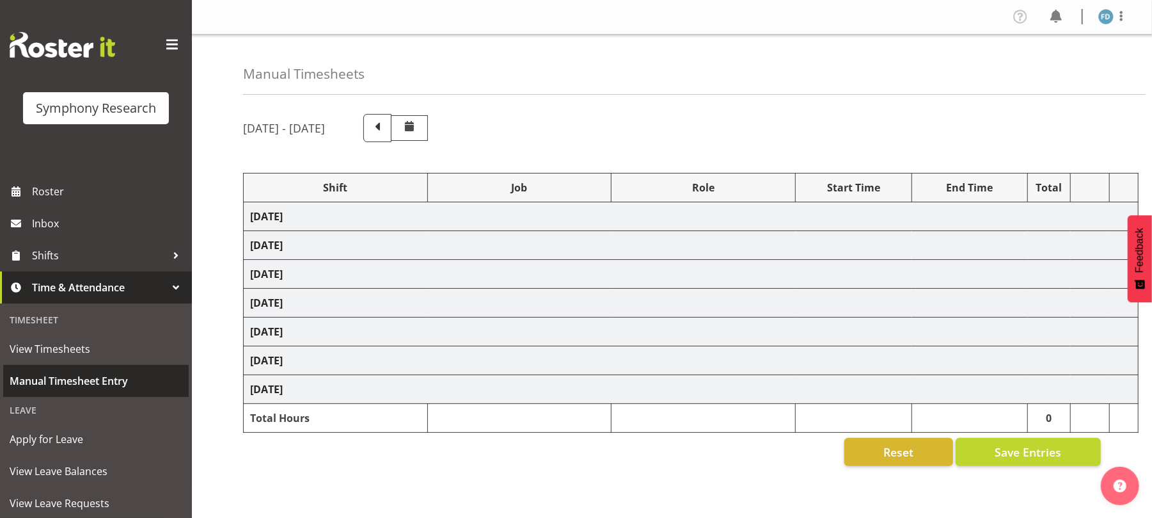
select select "47"
select select "81298"
select select "10587"
select select "47"
select select "48116"
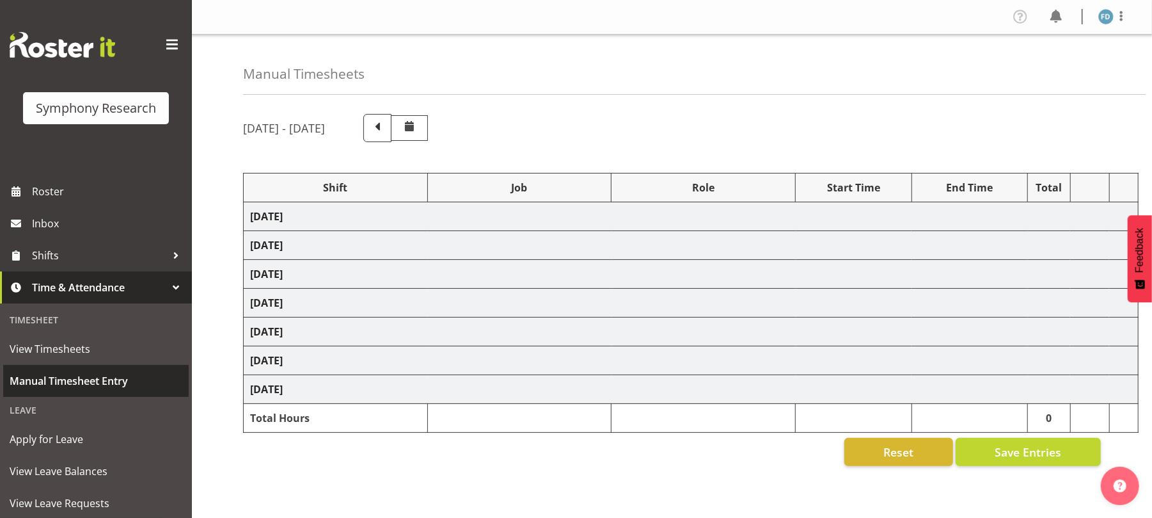
select select "10527"
select select "47"
select select "57511"
select select "10499"
select select "47"
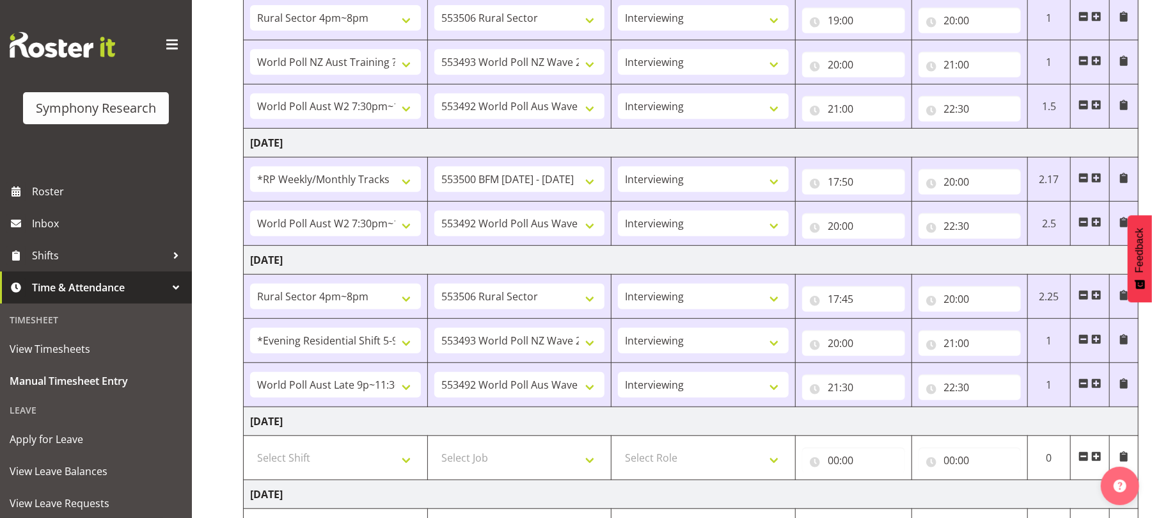
scroll to position [550, 0]
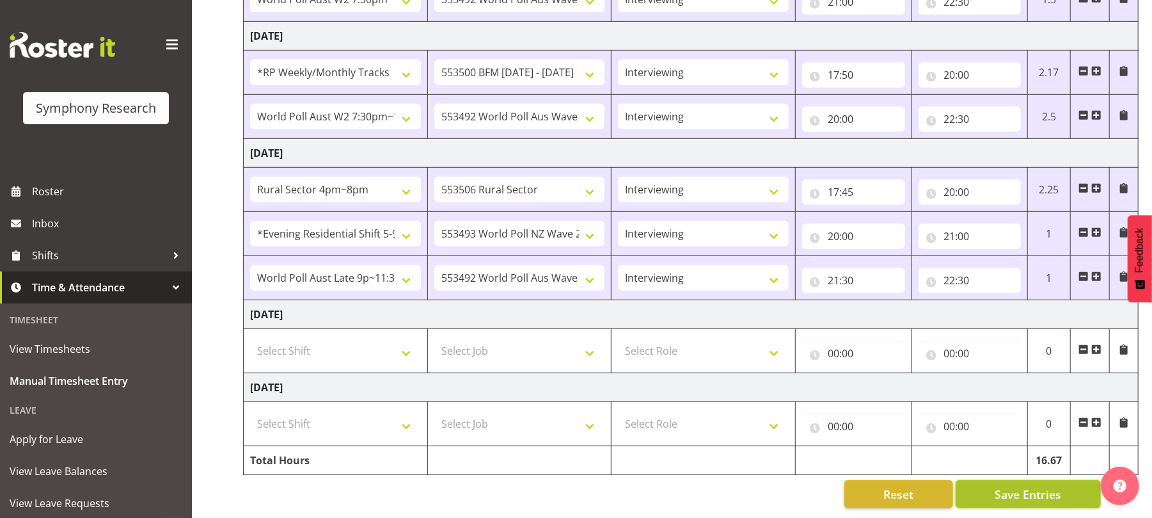
click at [1014, 489] on span "Save Entries" at bounding box center [1028, 494] width 67 height 17
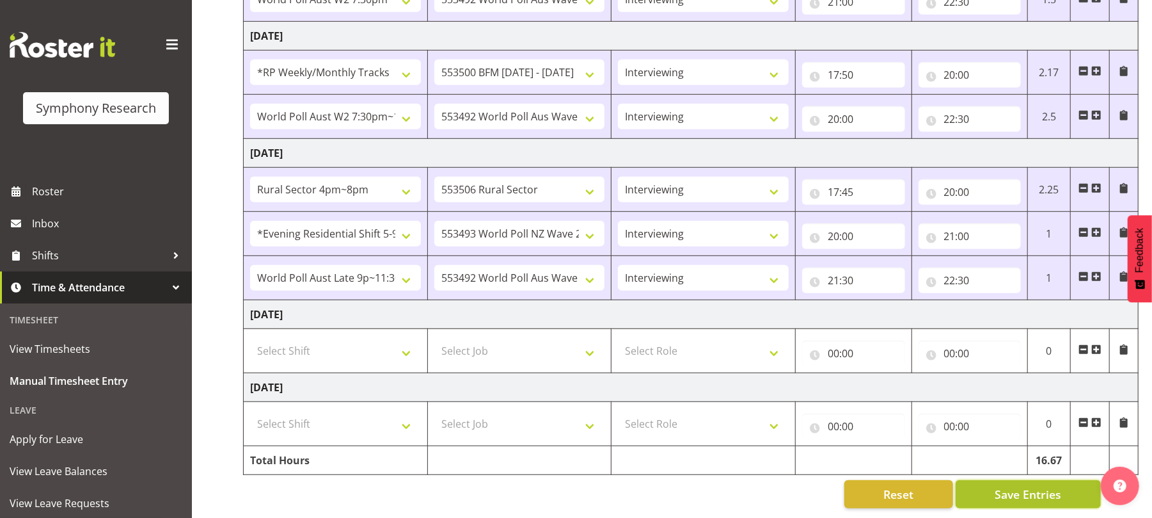
click at [1014, 489] on span "Save Entries" at bounding box center [1028, 494] width 67 height 17
click at [1004, 489] on span "Save Entries" at bounding box center [1028, 494] width 67 height 17
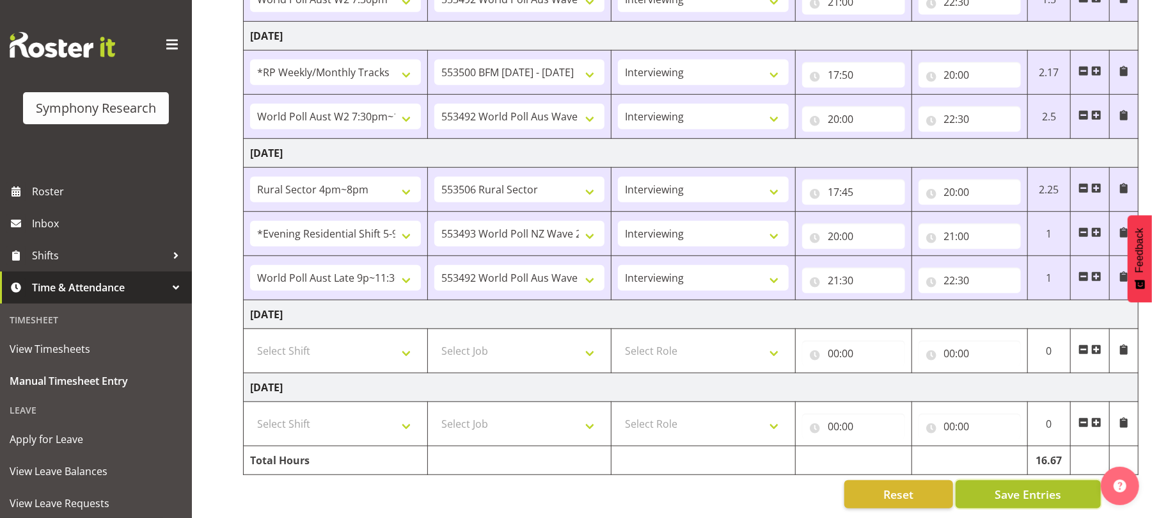
click at [1004, 489] on span "Save Entries" at bounding box center [1028, 494] width 67 height 17
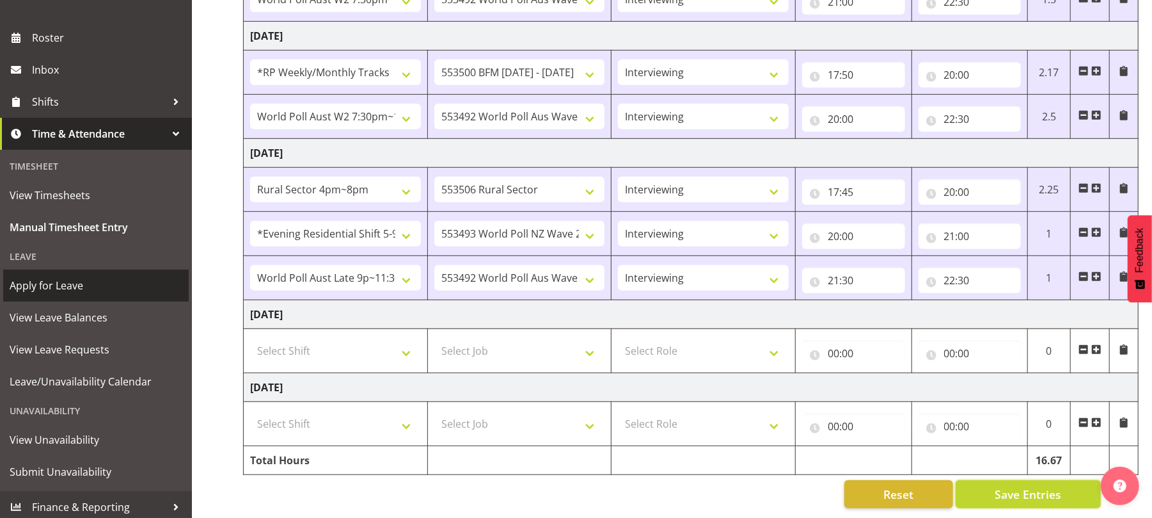
scroll to position [159, 0]
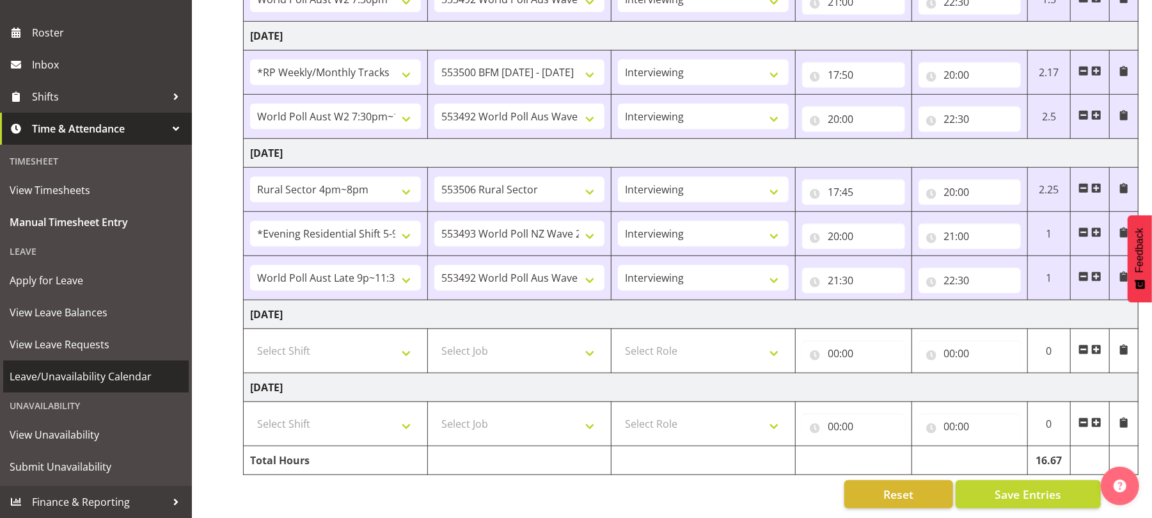
click at [107, 372] on span "Leave/Unavailability Calendar" at bounding box center [96, 376] width 173 height 19
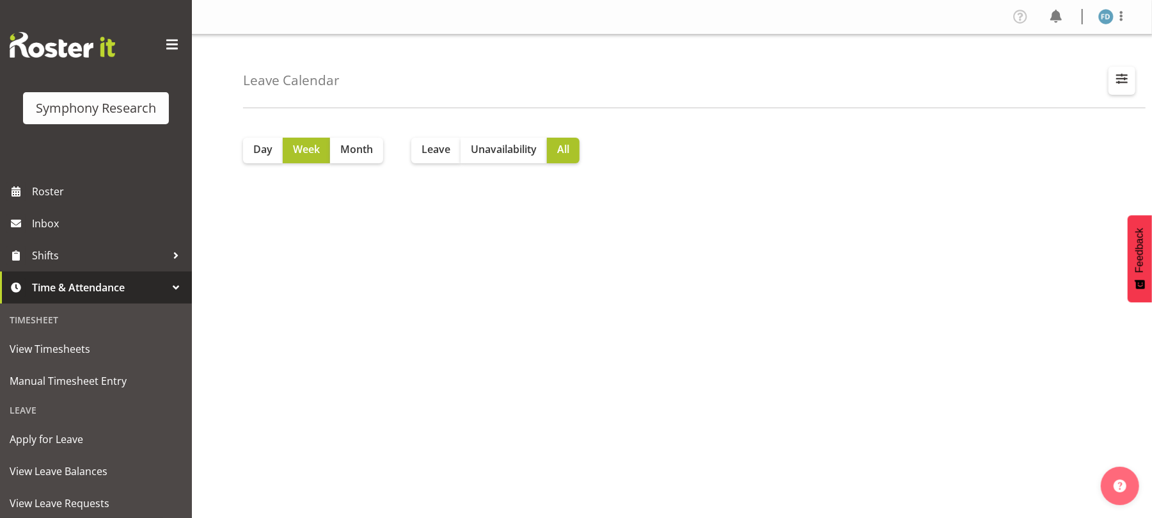
click at [1121, 81] on span "button" at bounding box center [1122, 78] width 17 height 17
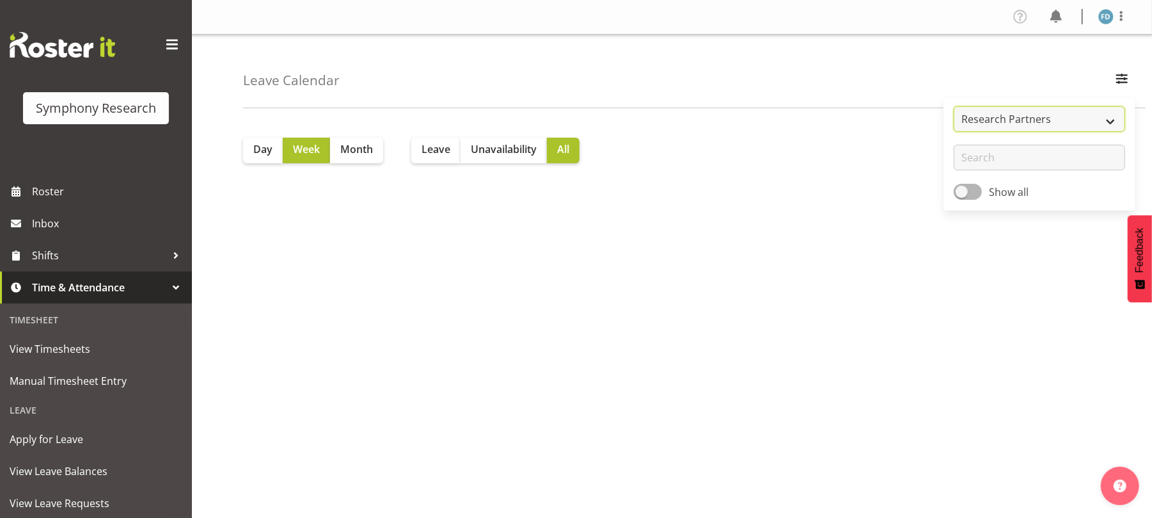
click at [1117, 121] on select "Research Partners" at bounding box center [1039, 119] width 171 height 26
click at [958, 193] on span at bounding box center [968, 192] width 28 height 16
click at [958, 193] on input "Show all" at bounding box center [958, 191] width 8 height 8
checkbox input "true"
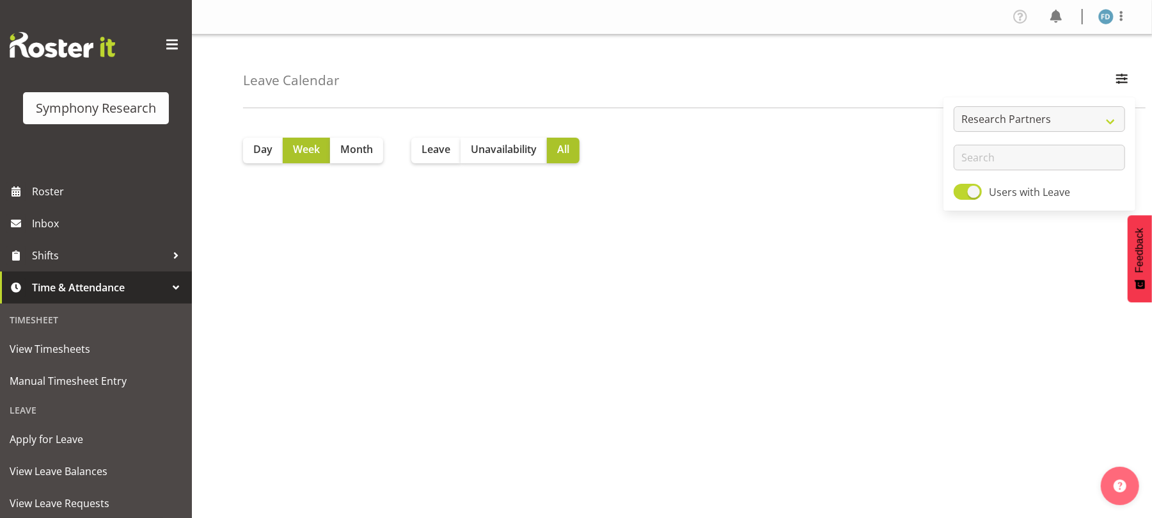
click at [613, 244] on div "Day Week Month Leave Unavailability All" at bounding box center [697, 374] width 909 height 512
click at [299, 148] on span "Week" at bounding box center [306, 148] width 27 height 15
click at [432, 141] on span "Leave" at bounding box center [436, 148] width 29 height 15
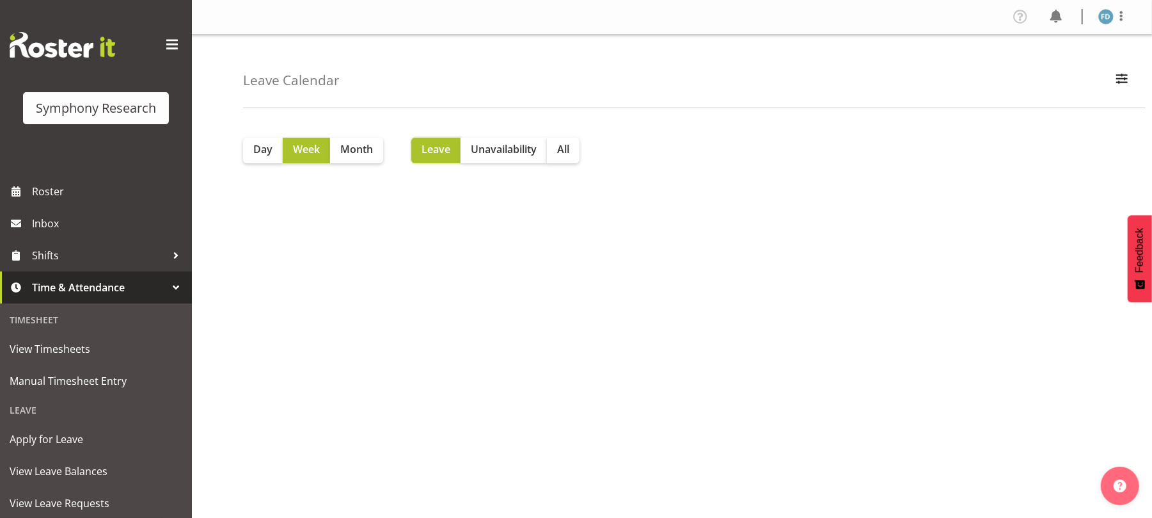
scroll to position [40, 0]
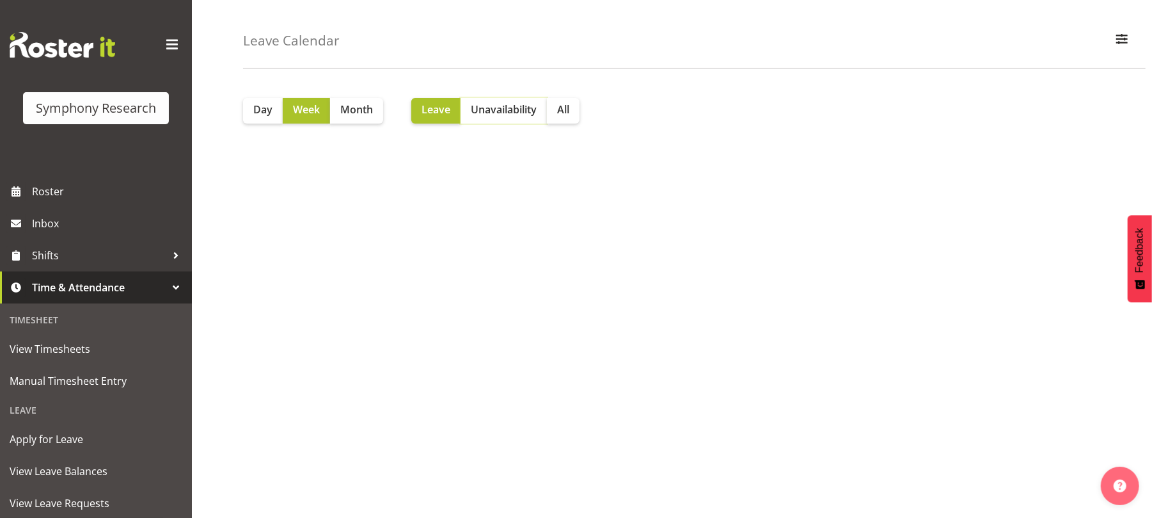
click at [493, 110] on span "Unavailability" at bounding box center [504, 109] width 66 height 15
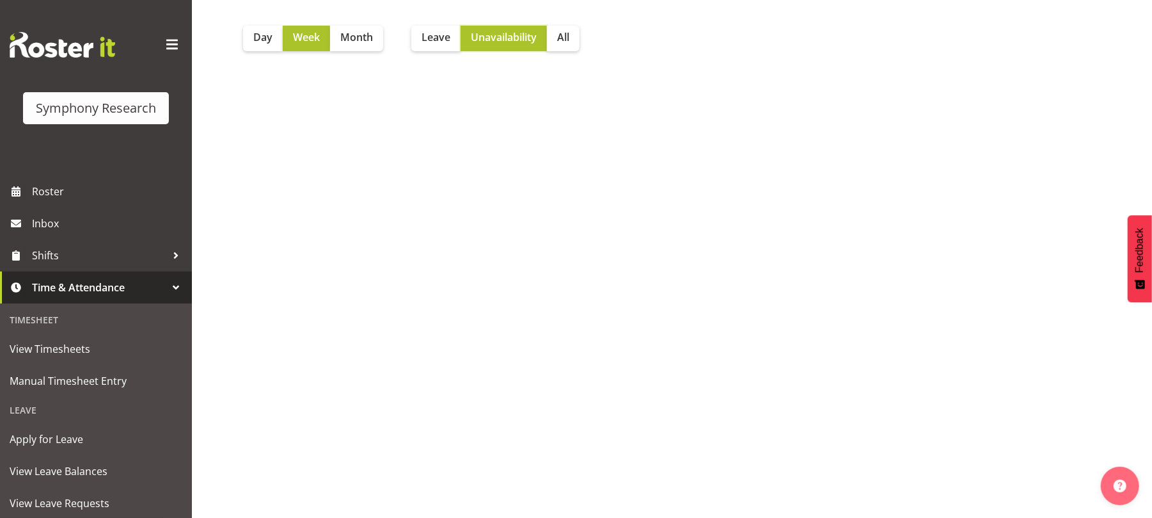
scroll to position [159, 0]
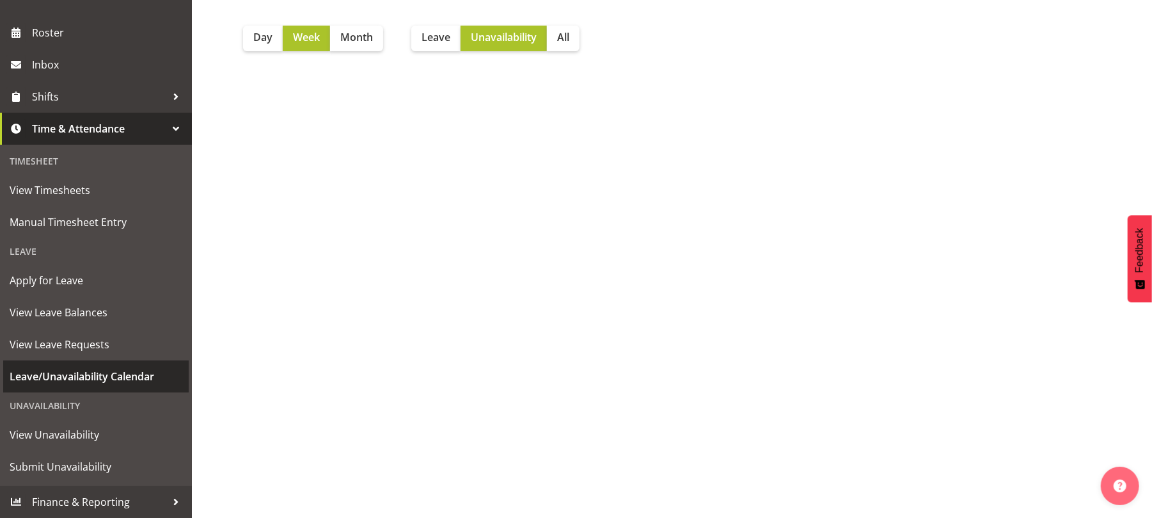
click at [91, 376] on span "Leave/Unavailability Calendar" at bounding box center [96, 376] width 173 height 19
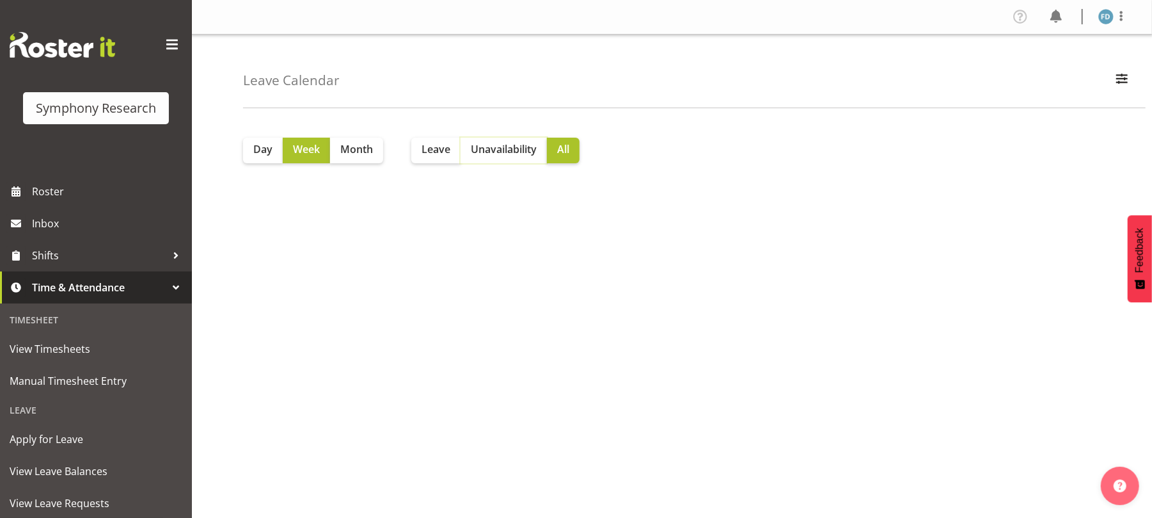
click at [510, 149] on span "Unavailability" at bounding box center [504, 148] width 66 height 15
click at [1122, 75] on span "button" at bounding box center [1122, 78] width 17 height 17
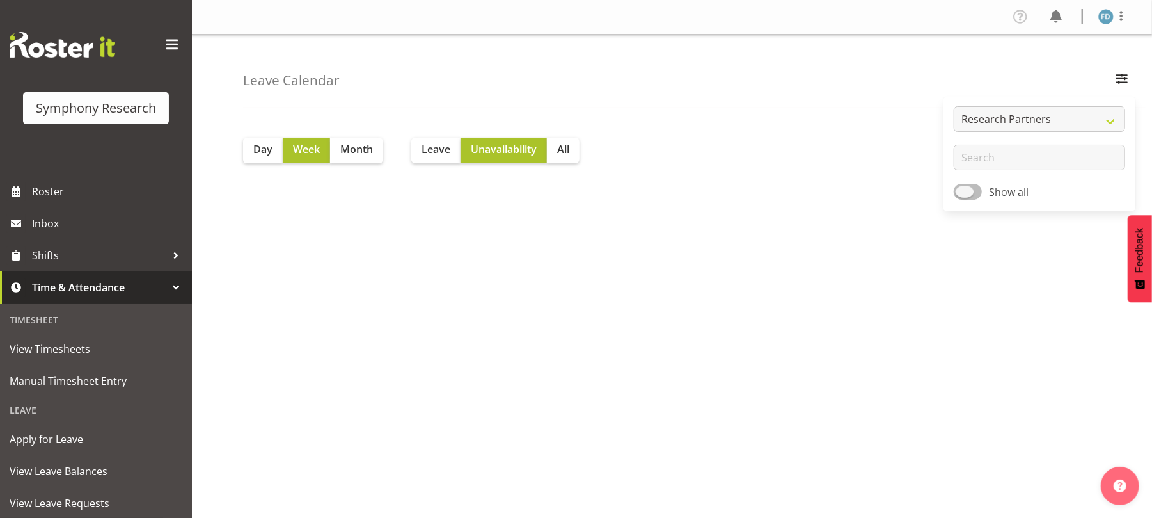
click at [968, 197] on span at bounding box center [968, 192] width 28 height 16
click at [962, 196] on input "Show all" at bounding box center [958, 191] width 8 height 8
checkbox input "true"
click at [1018, 154] on input "text" at bounding box center [1039, 158] width 171 height 26
click at [689, 242] on div "Day Week Month Leave Unavailability All" at bounding box center [697, 374] width 909 height 512
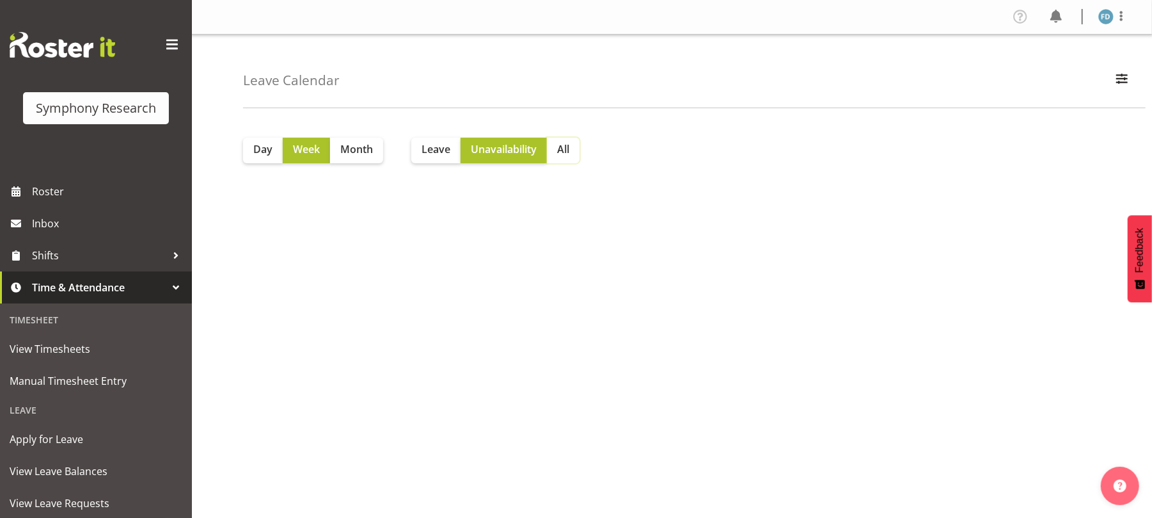
click at [566, 151] on span "All" at bounding box center [563, 148] width 12 height 15
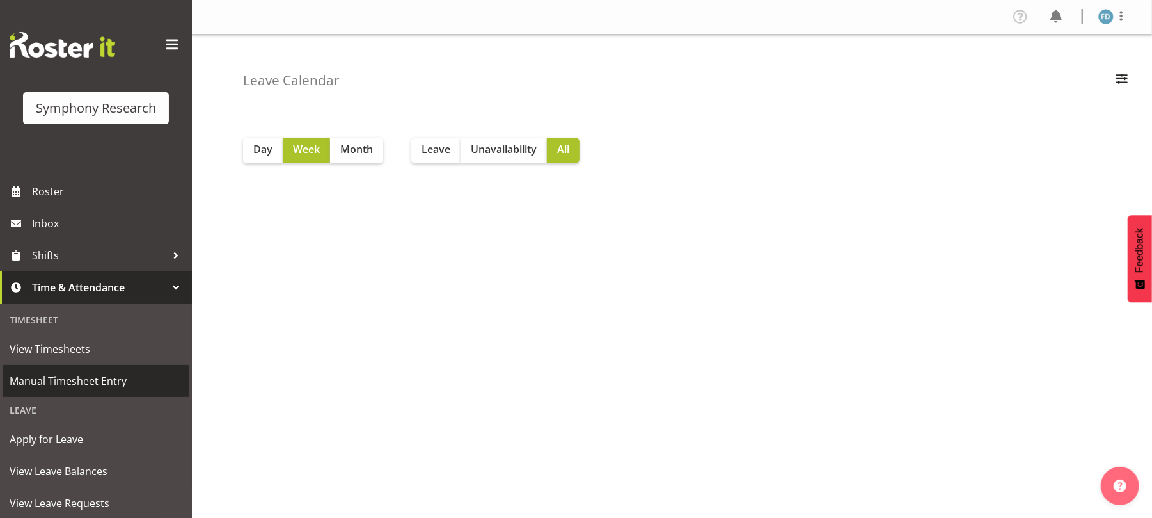
click at [59, 387] on span "Manual Timesheet Entry" at bounding box center [96, 380] width 173 height 19
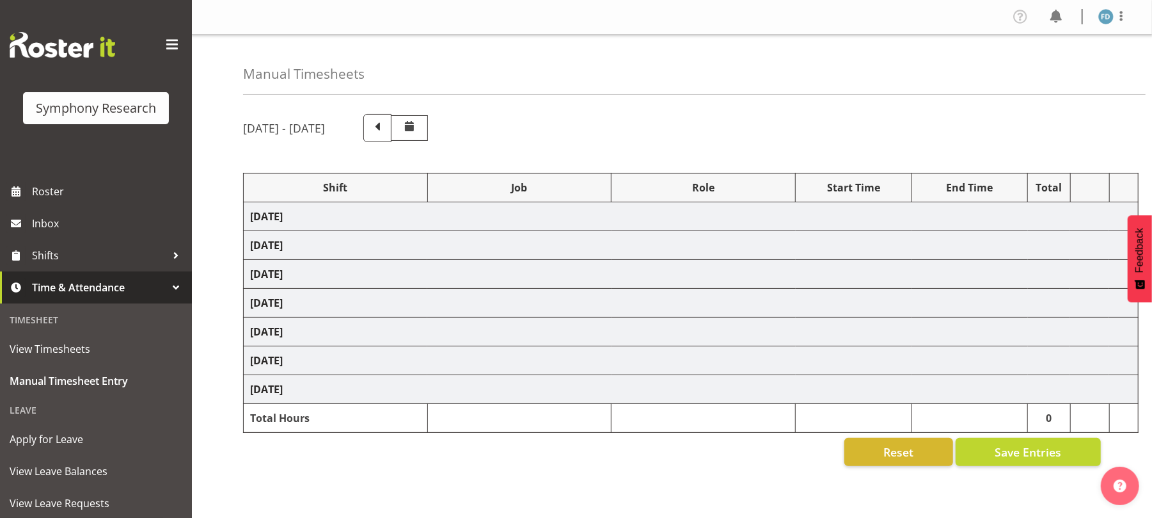
select select "56692"
select select "10499"
select select "47"
select select "56692"
select select "10499"
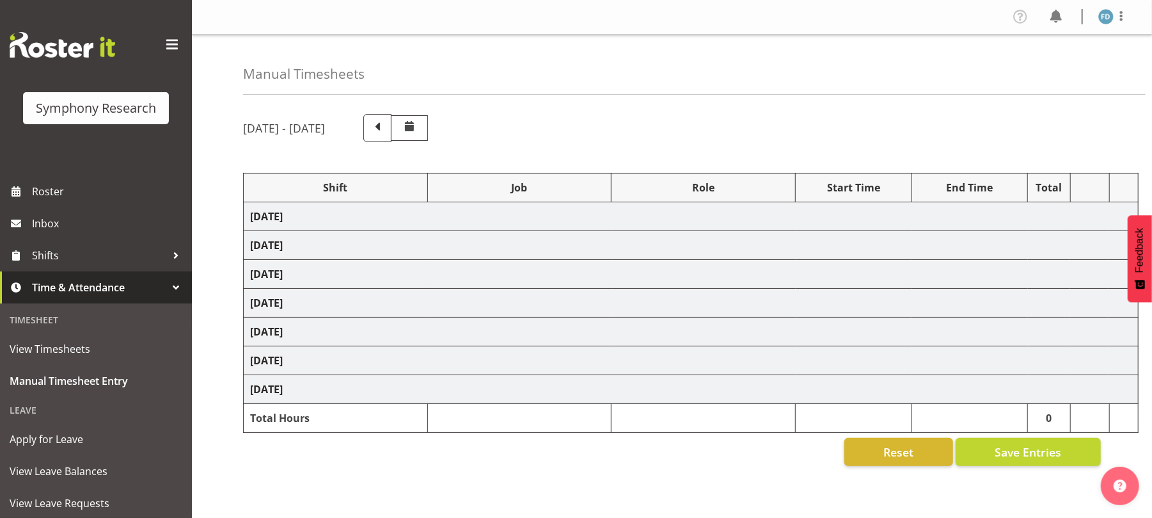
select select "47"
select select "81298"
select select "10587"
select select "47"
select select "41604"
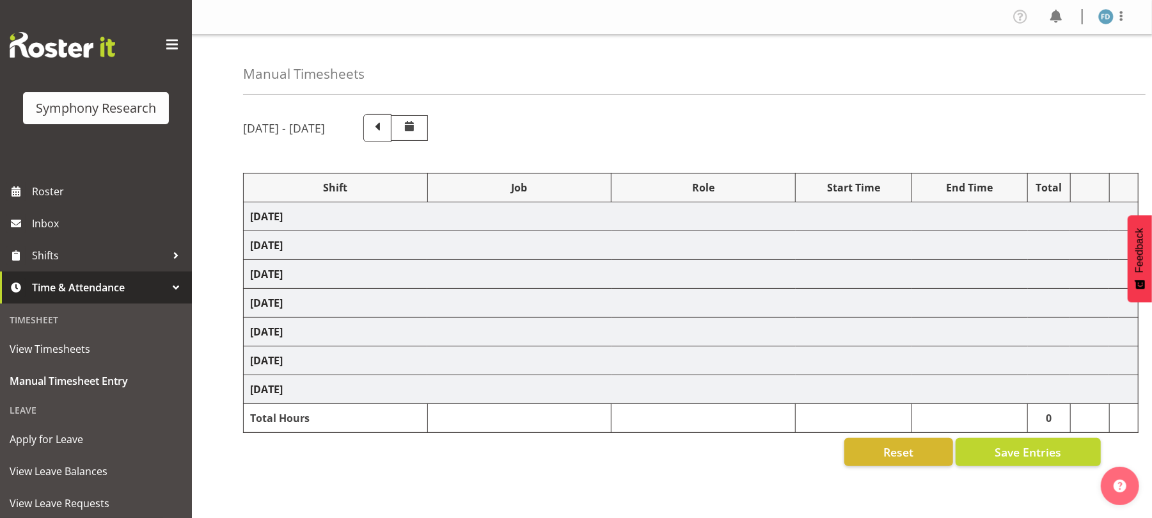
select select "10527"
select select "47"
select select "56692"
select select "10499"
select select "47"
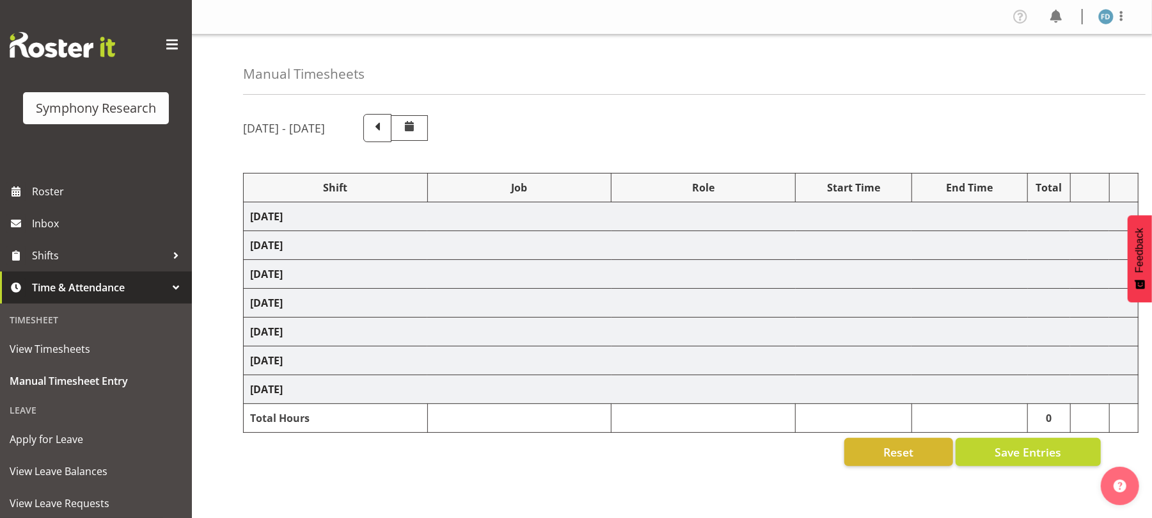
select select "2940"
select select "10242"
select select "47"
select select "56692"
select select "10499"
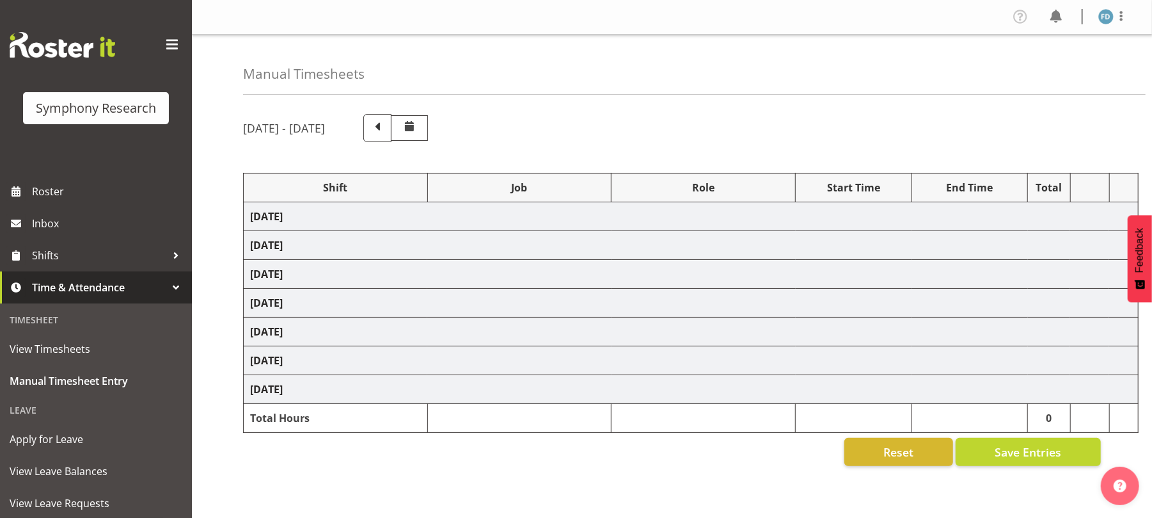
select select "47"
select select "81298"
select select "10587"
select select "47"
select select "48116"
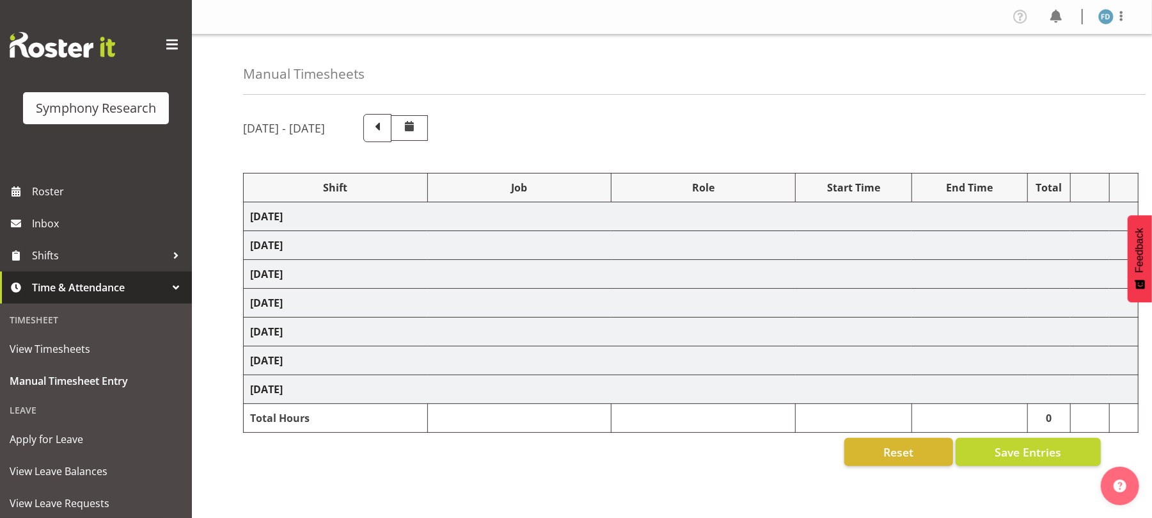
select select "10527"
select select "47"
select select "57511"
select select "10499"
select select "47"
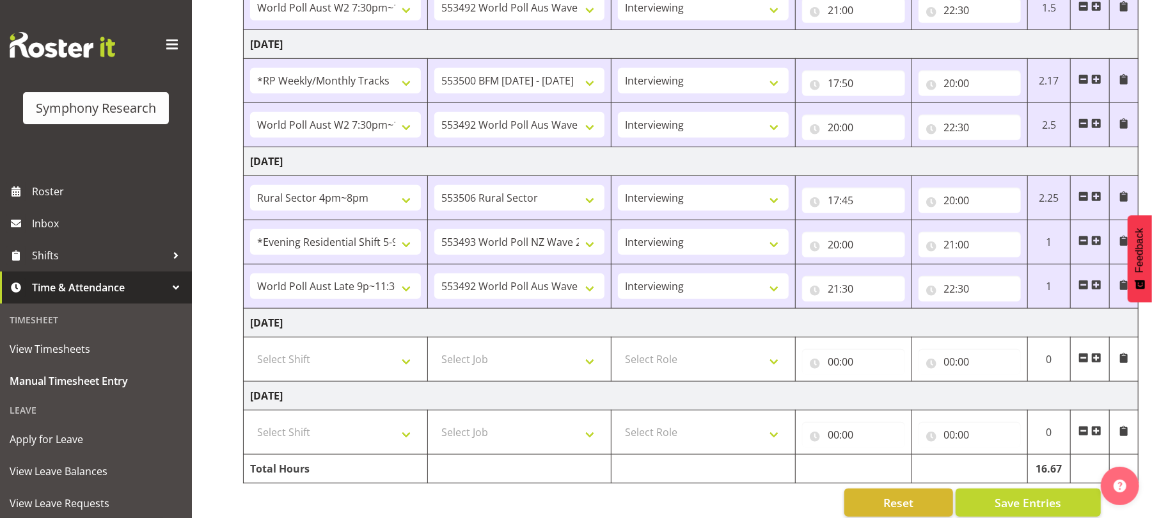
scroll to position [550, 0]
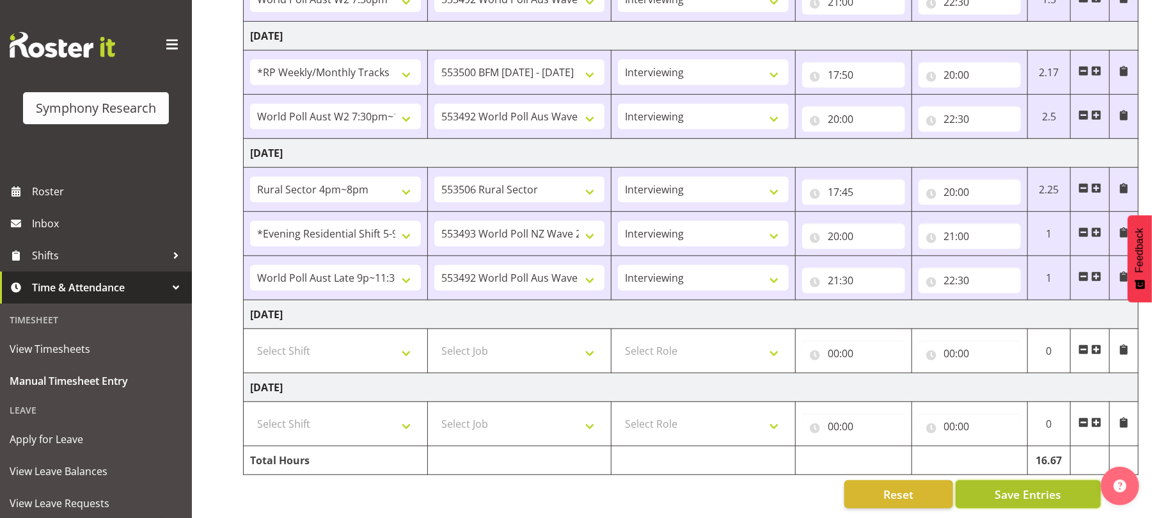
click at [1029, 486] on span "Save Entries" at bounding box center [1028, 494] width 67 height 17
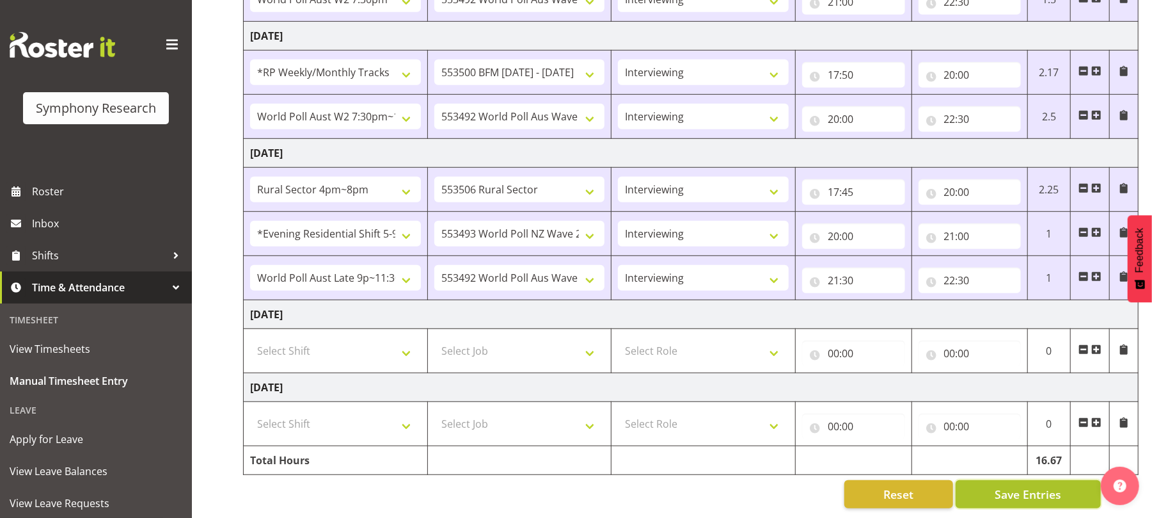
click at [1029, 486] on span "Save Entries" at bounding box center [1028, 494] width 67 height 17
click at [1026, 486] on span "Save Entries" at bounding box center [1028, 494] width 67 height 17
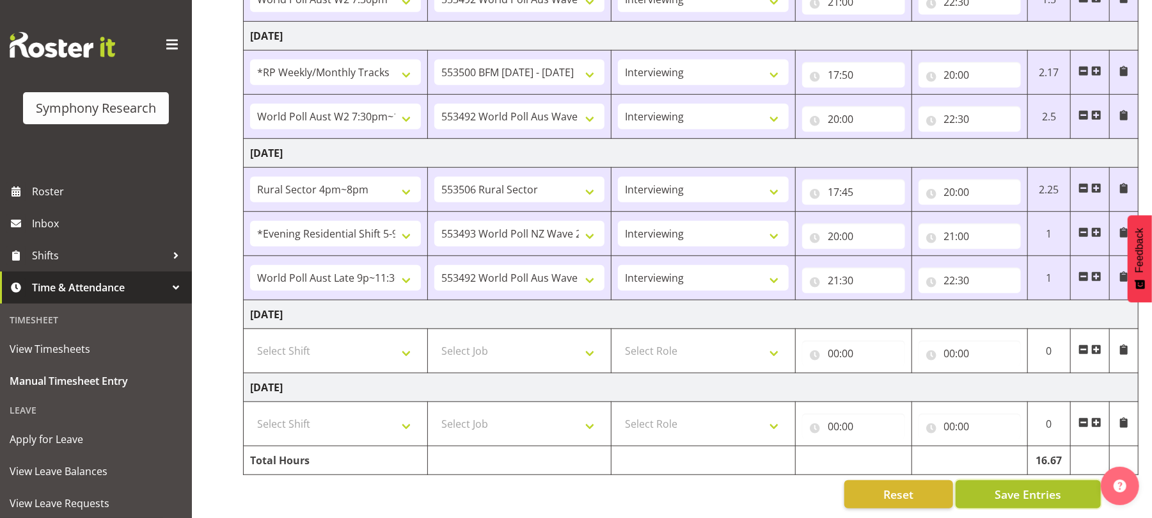
click at [1026, 486] on span "Save Entries" at bounding box center [1028, 494] width 67 height 17
click at [1031, 486] on span "Save Entries" at bounding box center [1028, 494] width 67 height 17
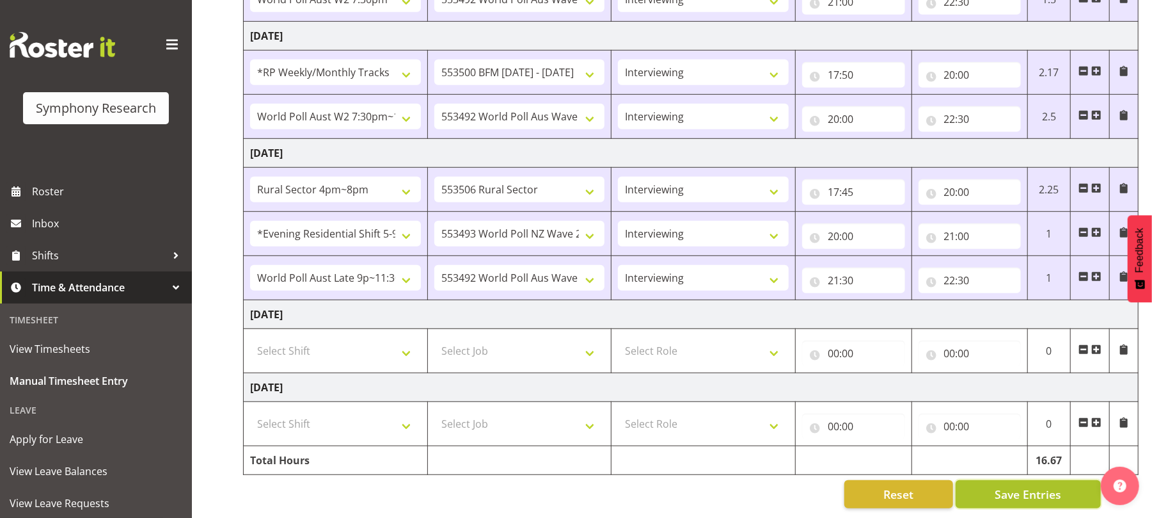
click at [1031, 486] on span "Save Entries" at bounding box center [1028, 494] width 67 height 17
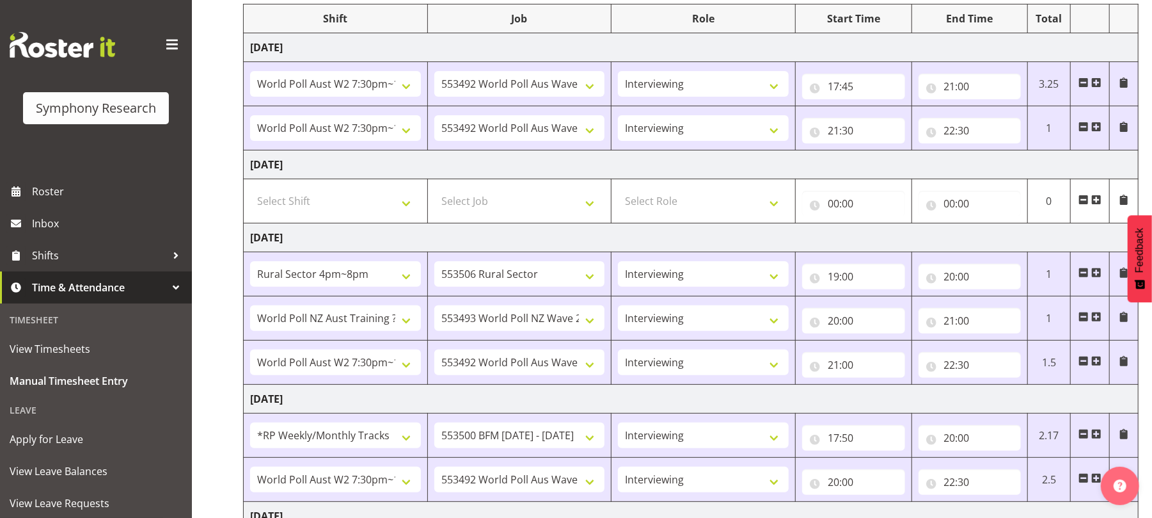
scroll to position [0, 0]
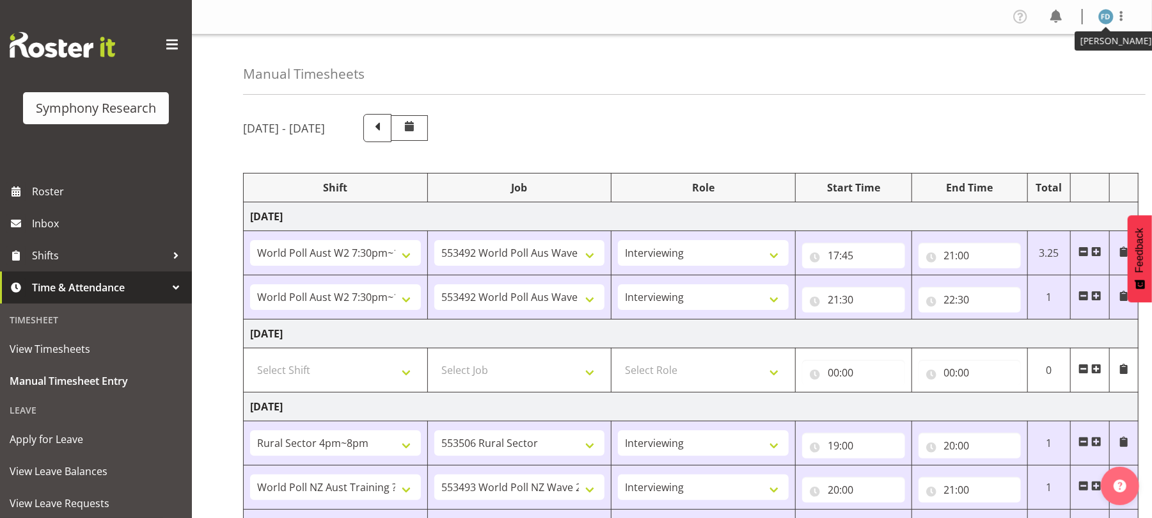
click at [1104, 13] on img at bounding box center [1105, 16] width 15 height 15
click at [1047, 70] on link "Log Out" at bounding box center [1067, 67] width 123 height 23
